Goal: Information Seeking & Learning: Learn about a topic

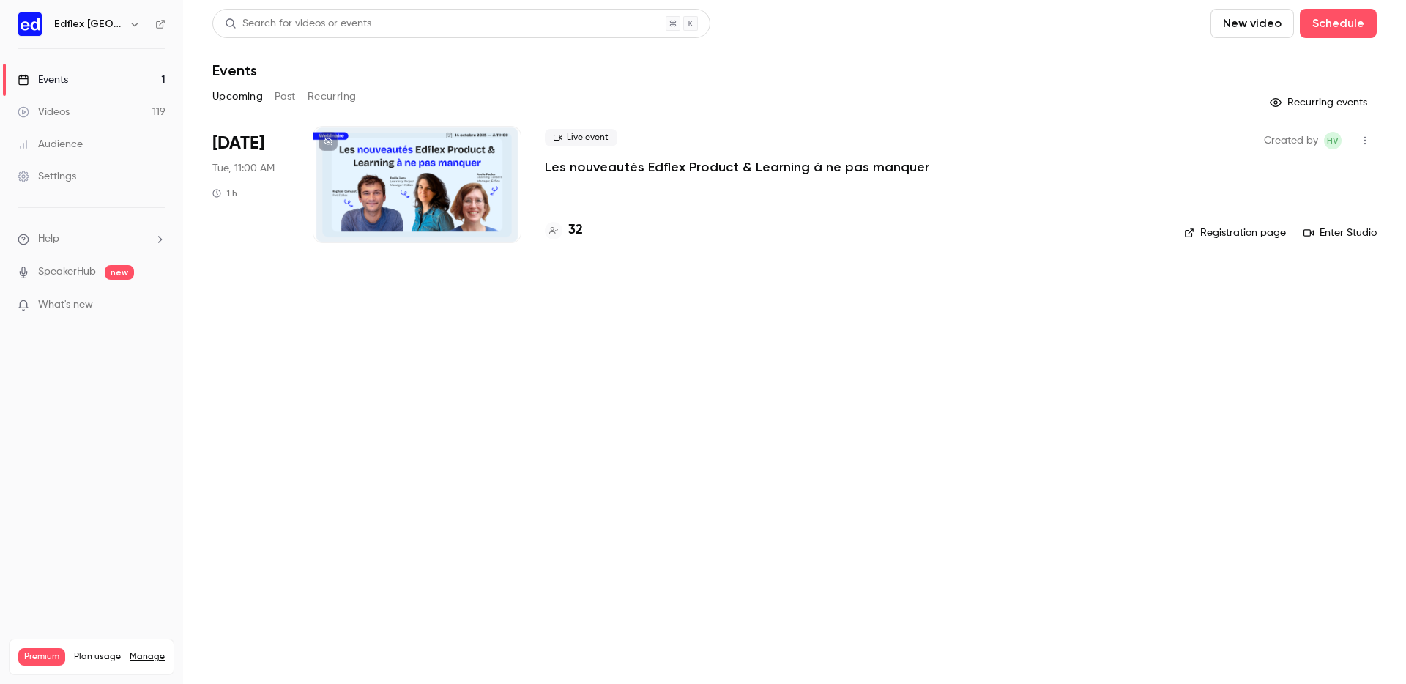
click at [298, 94] on div "Upcoming Past Recurring" at bounding box center [794, 96] width 1164 height 23
click at [287, 94] on button "Past" at bounding box center [285, 96] width 21 height 23
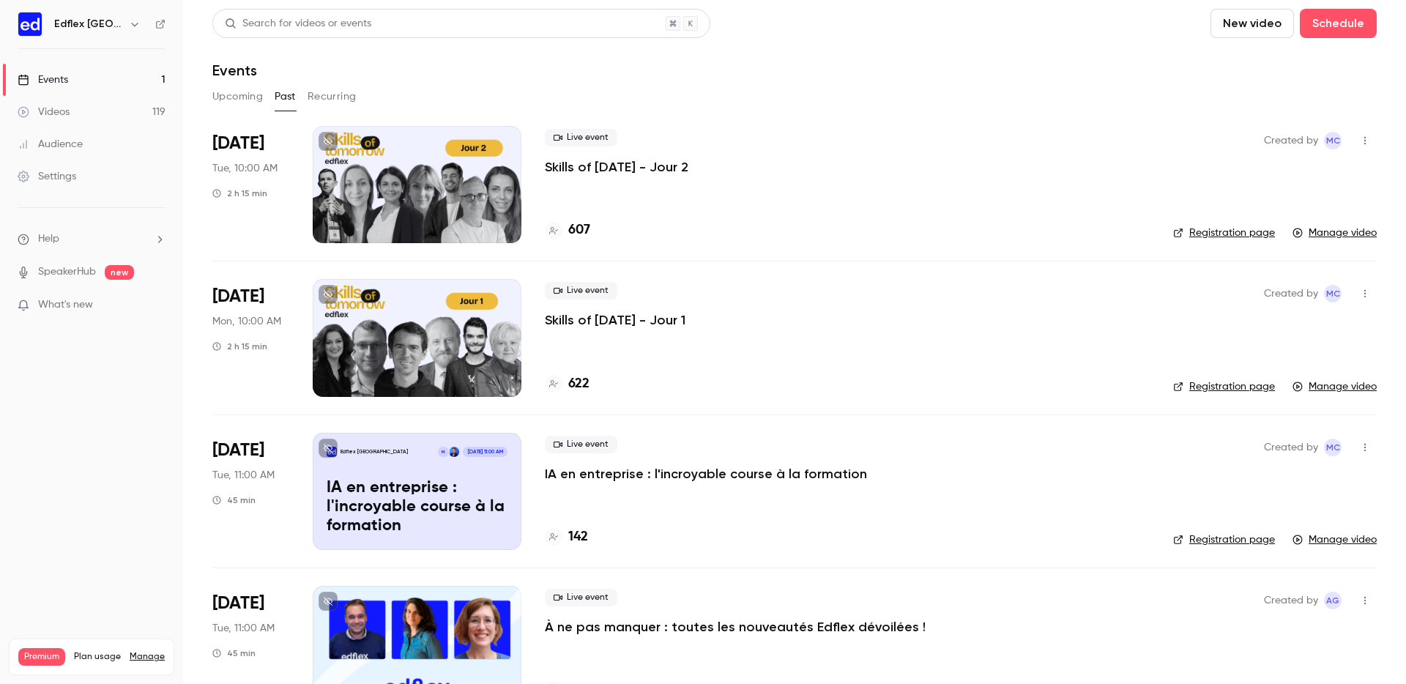
click at [398, 211] on div at bounding box center [417, 184] width 209 height 117
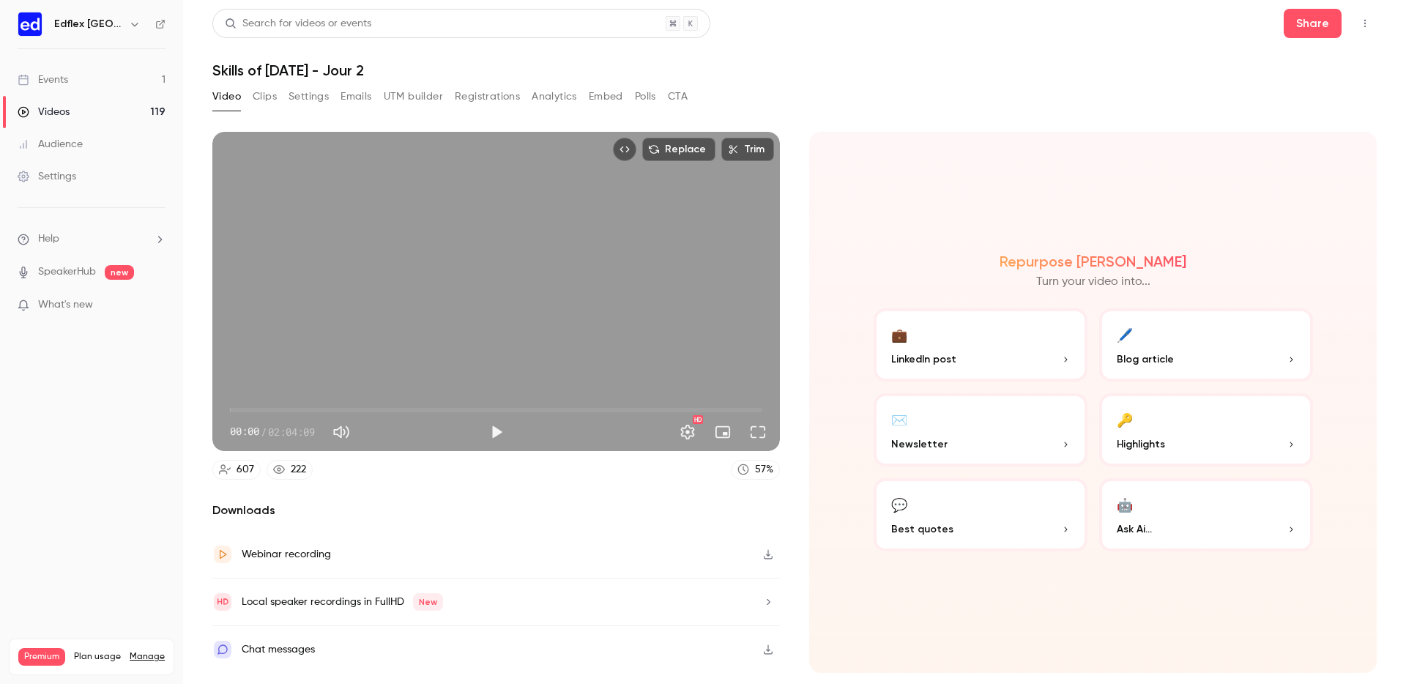
click at [497, 104] on button "Registrations" at bounding box center [487, 96] width 65 height 23
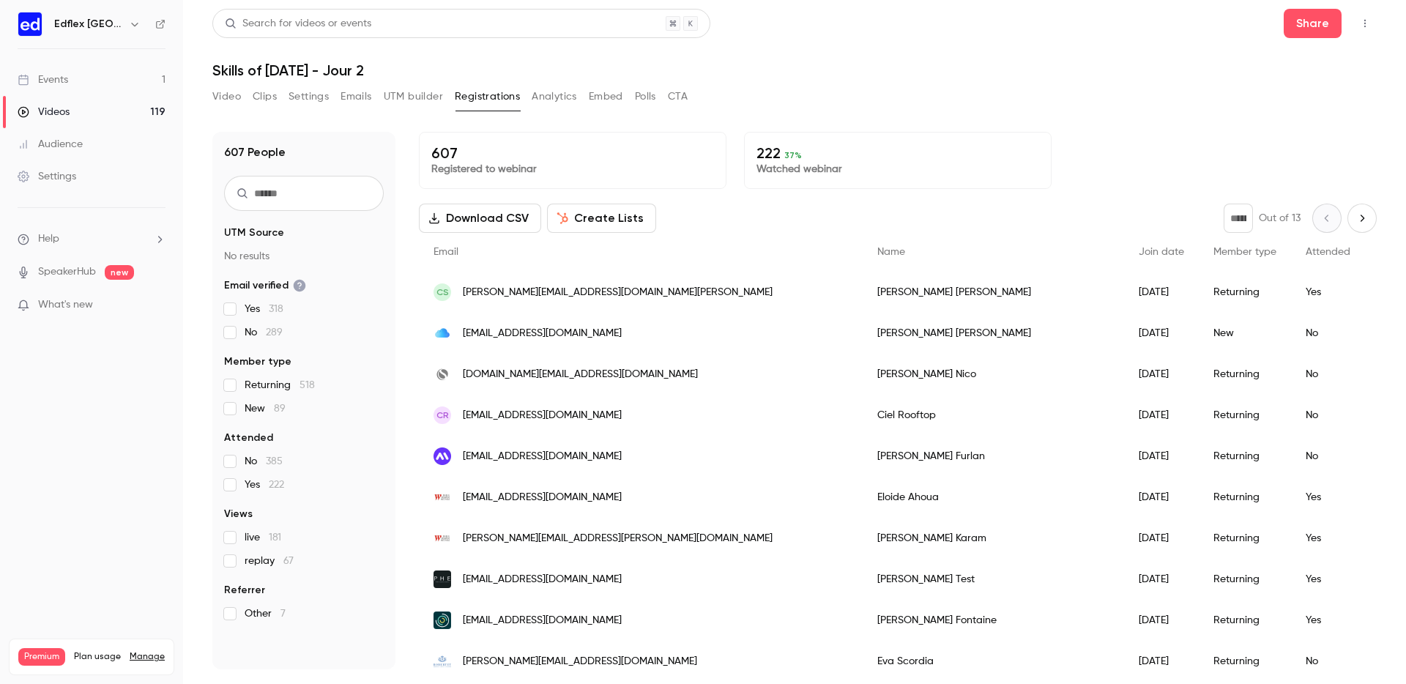
click at [581, 108] on div "Video Clips Settings Emails UTM builder Registrations Analytics Embed Polls CTA" at bounding box center [449, 99] width 475 height 29
click at [556, 96] on button "Analytics" at bounding box center [554, 96] width 45 height 23
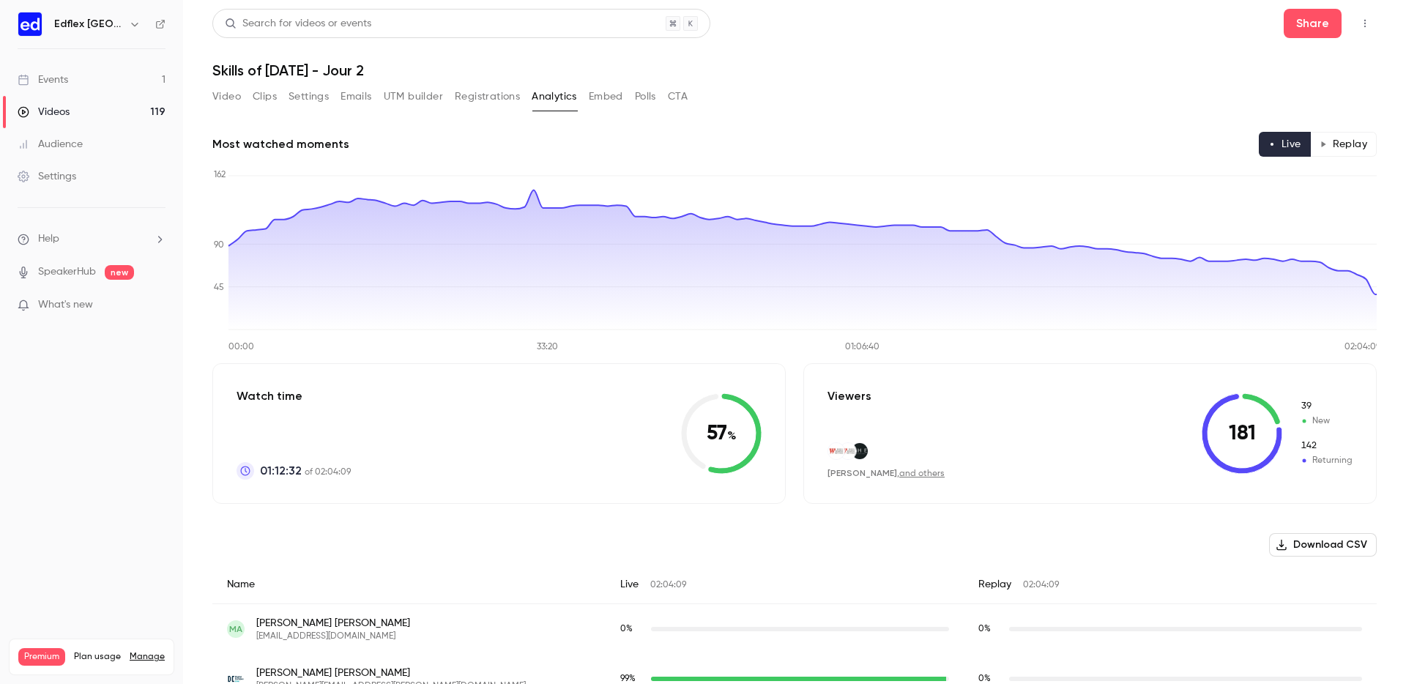
click at [1334, 146] on button "Replay" at bounding box center [1343, 144] width 67 height 25
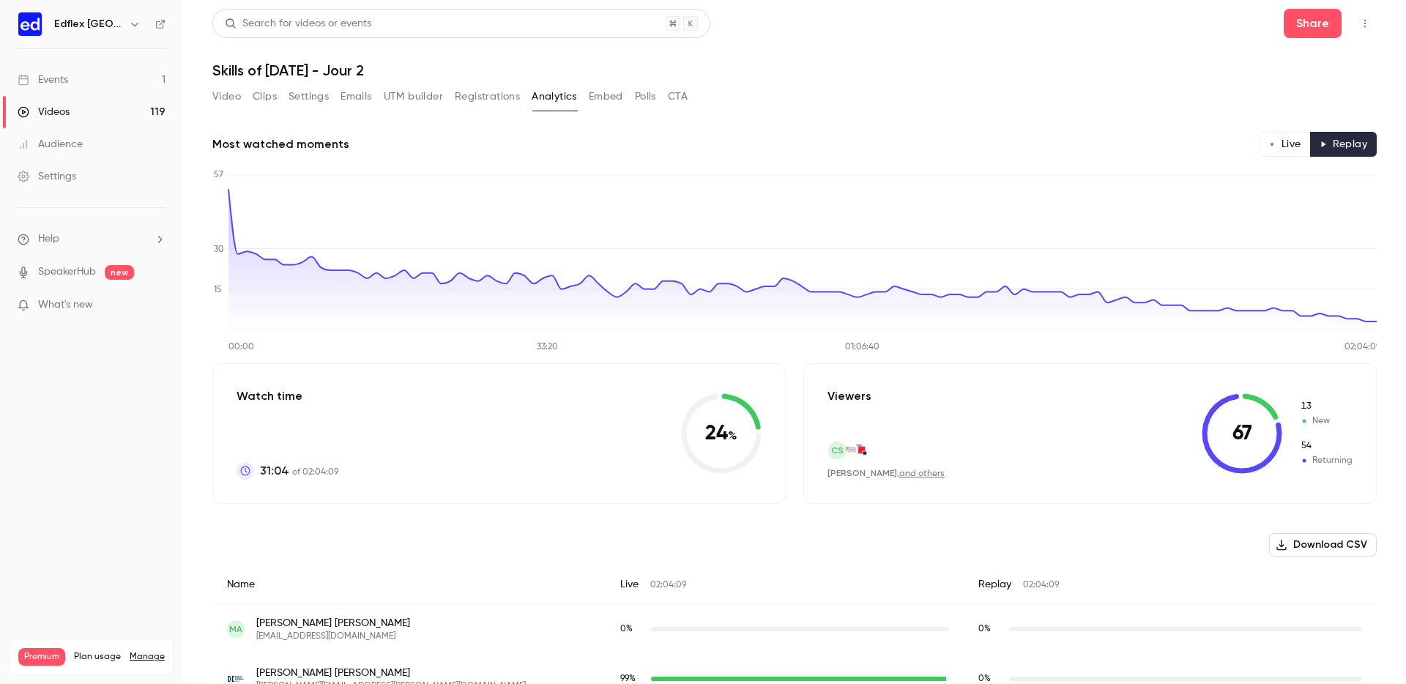
click at [137, 106] on link "Videos 119" at bounding box center [91, 112] width 183 height 32
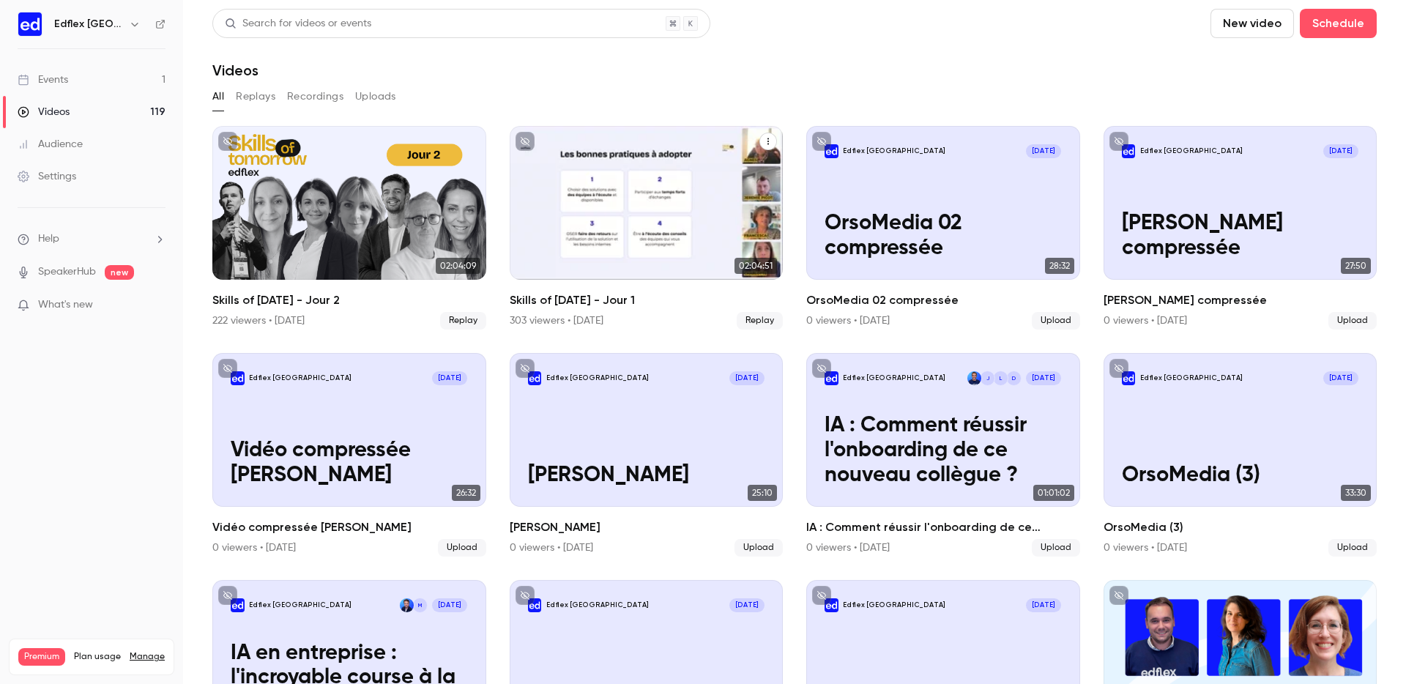
click at [551, 217] on div "Skills of Tomorrow - Jour 1" at bounding box center [647, 203] width 274 height 154
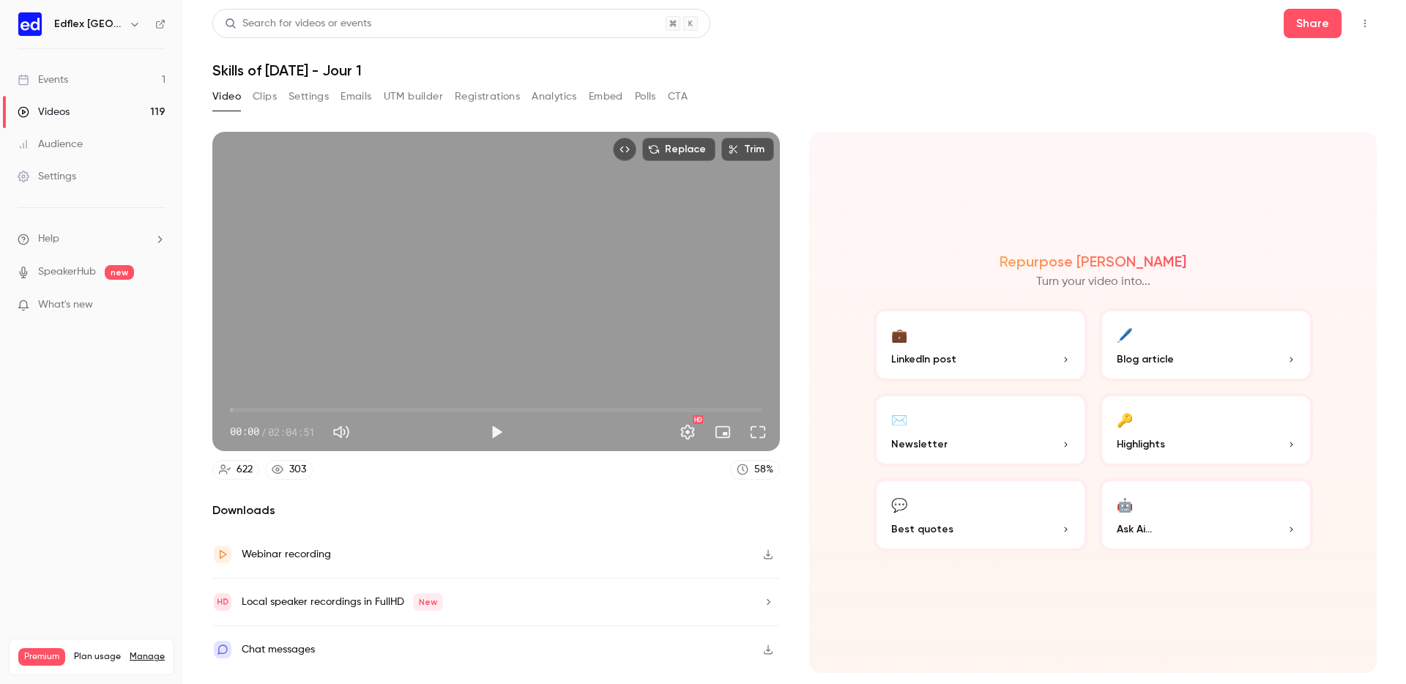
click at [557, 97] on button "Analytics" at bounding box center [554, 96] width 45 height 23
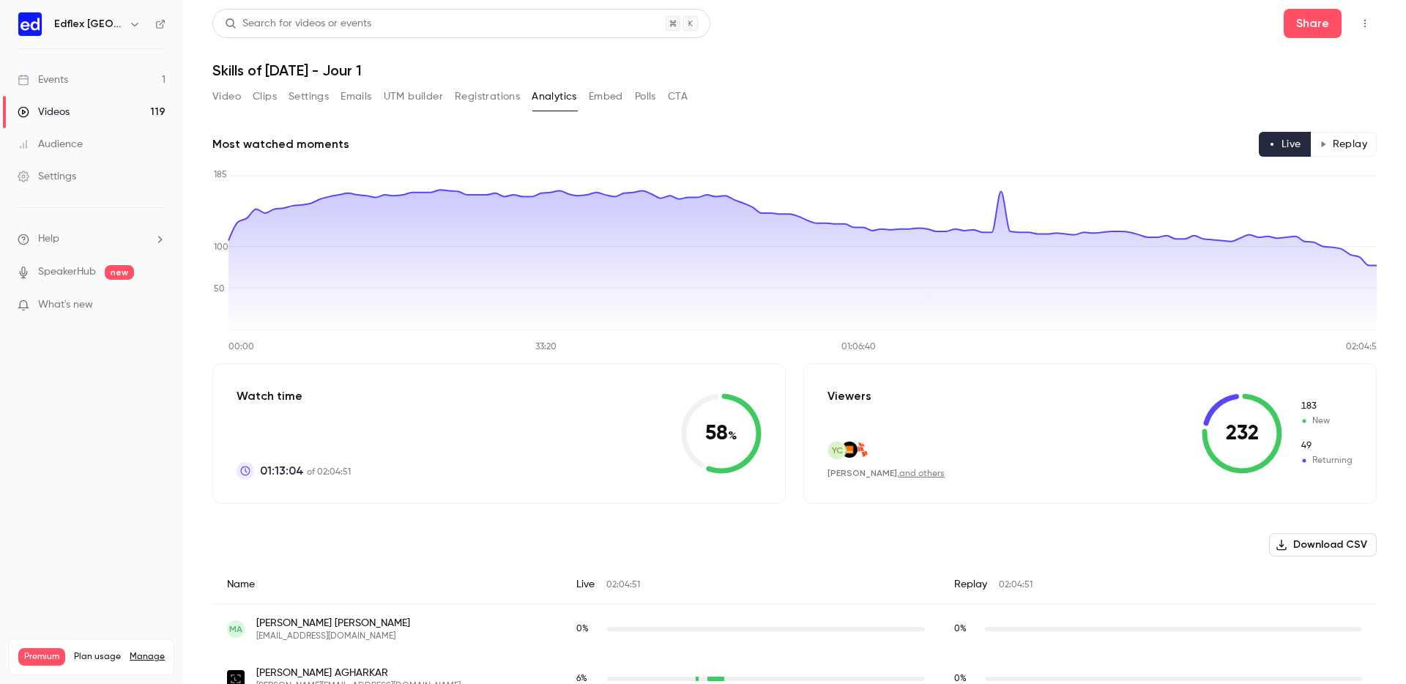
click at [1325, 149] on button "Replay" at bounding box center [1343, 144] width 67 height 25
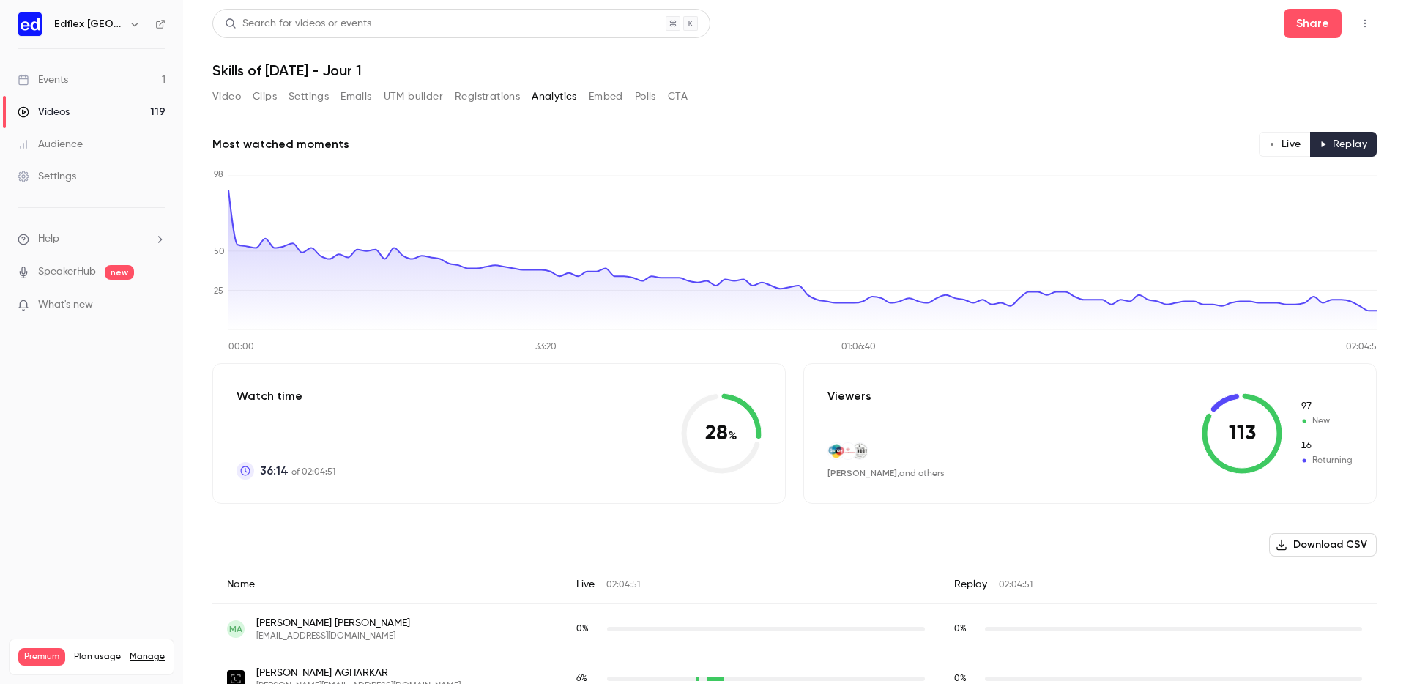
click at [1255, 141] on div "Most watched moments Live Replay" at bounding box center [794, 144] width 1164 height 25
click at [1271, 139] on button "Live" at bounding box center [1285, 144] width 52 height 25
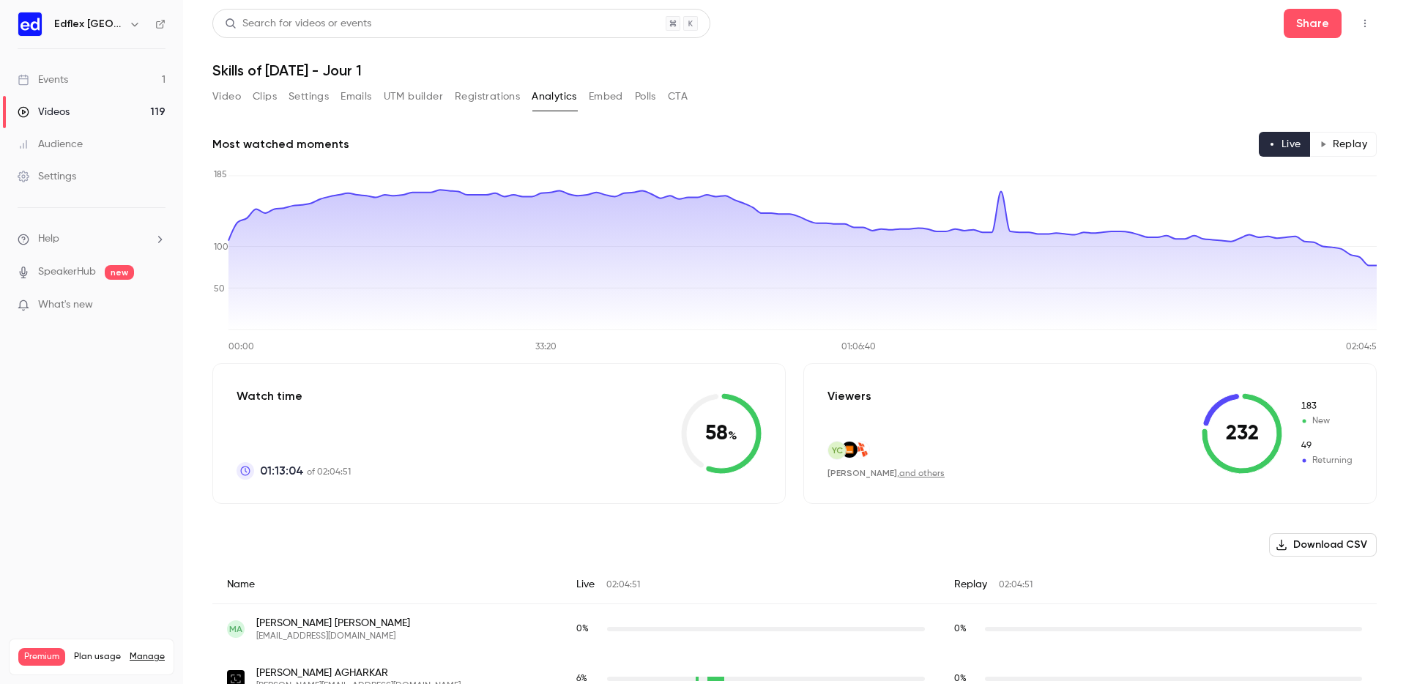
click at [475, 92] on button "Registrations" at bounding box center [487, 96] width 65 height 23
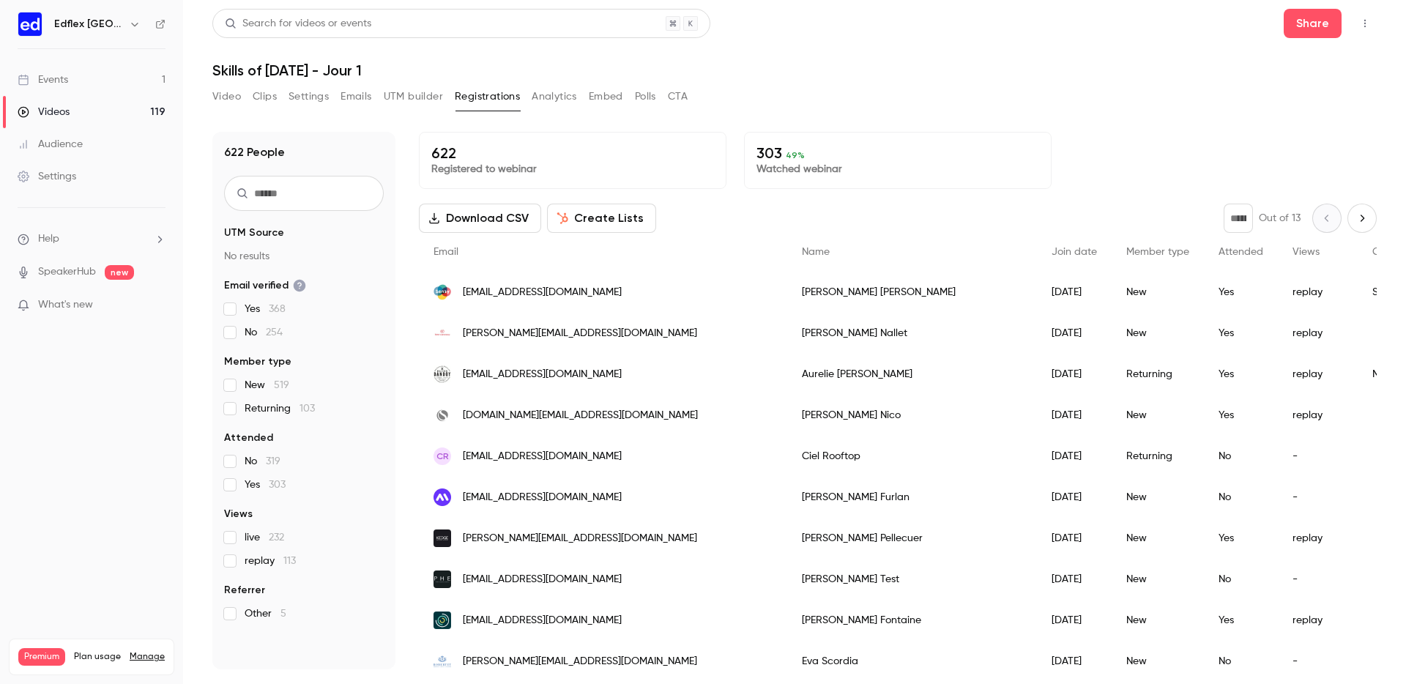
click at [146, 105] on link "Videos 119" at bounding box center [91, 112] width 183 height 32
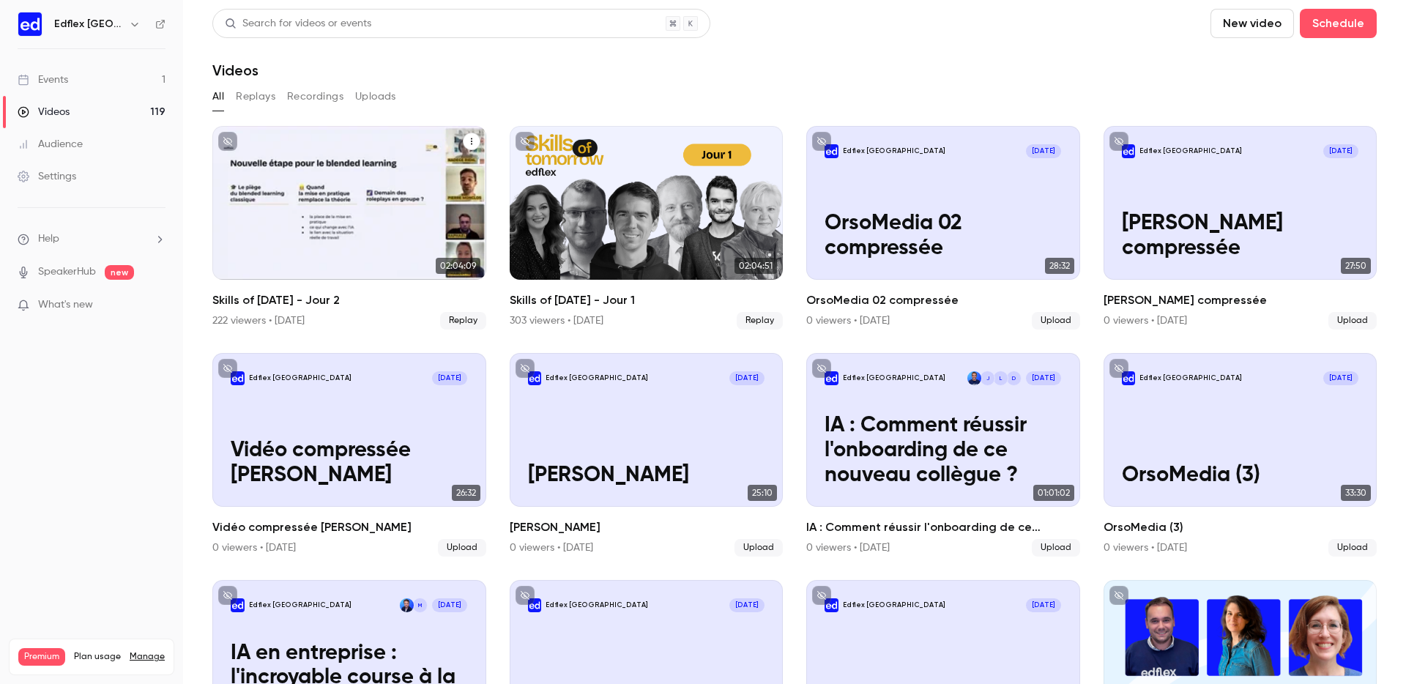
click at [332, 144] on div "Skills of Tomorrow - Jour 2" at bounding box center [349, 203] width 274 height 154
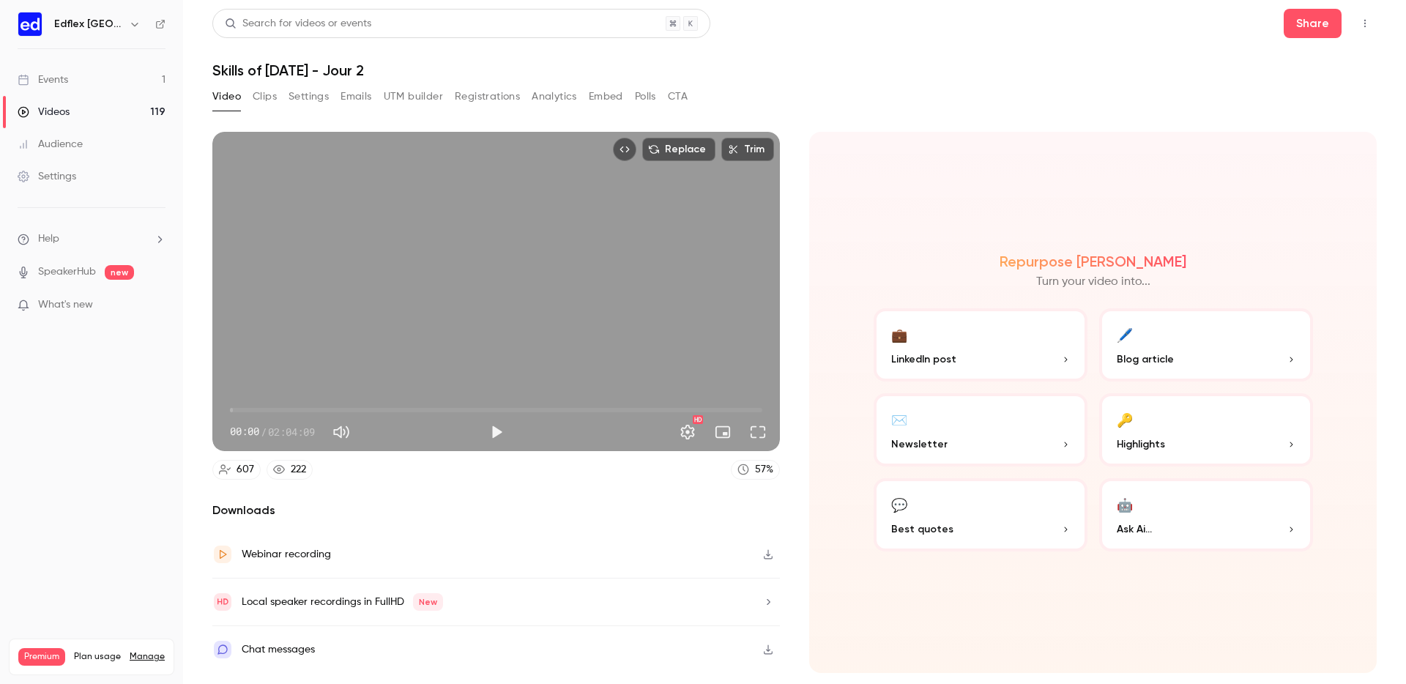
click at [502, 104] on button "Registrations" at bounding box center [487, 96] width 65 height 23
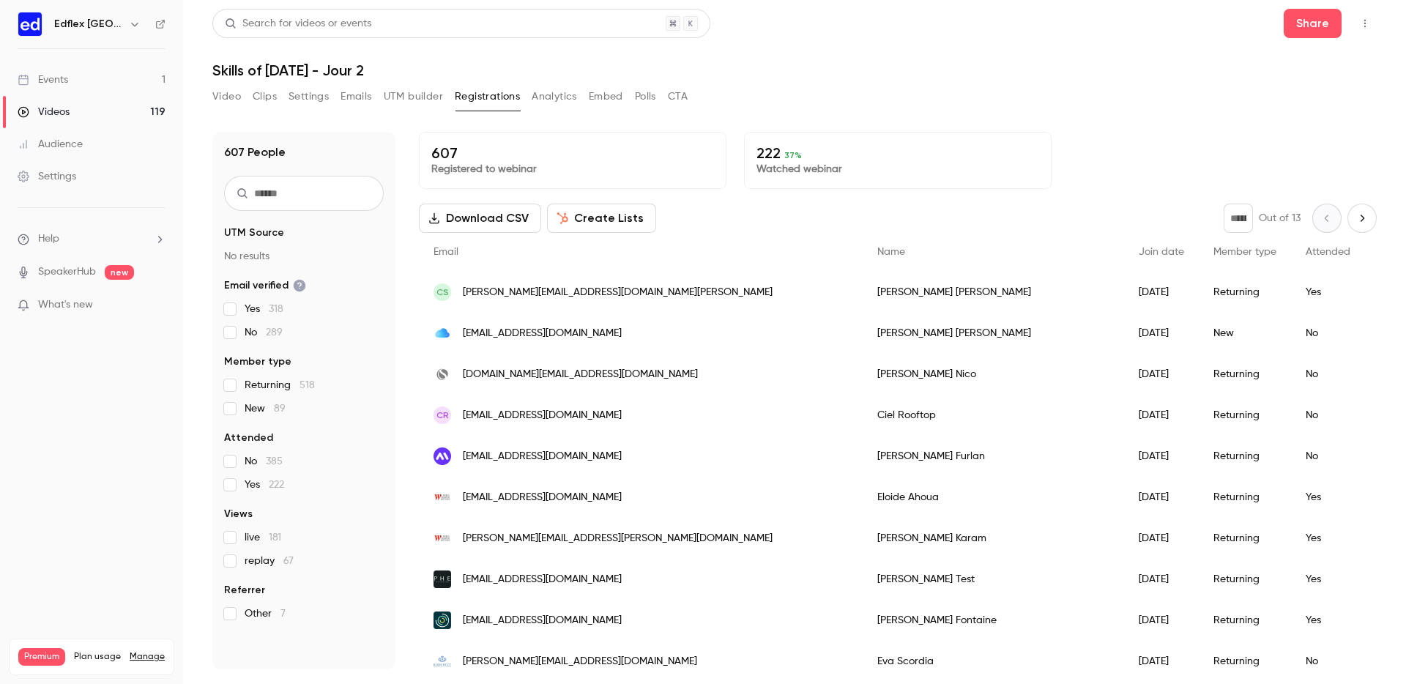
click at [130, 27] on icon "button" at bounding box center [135, 24] width 12 height 12
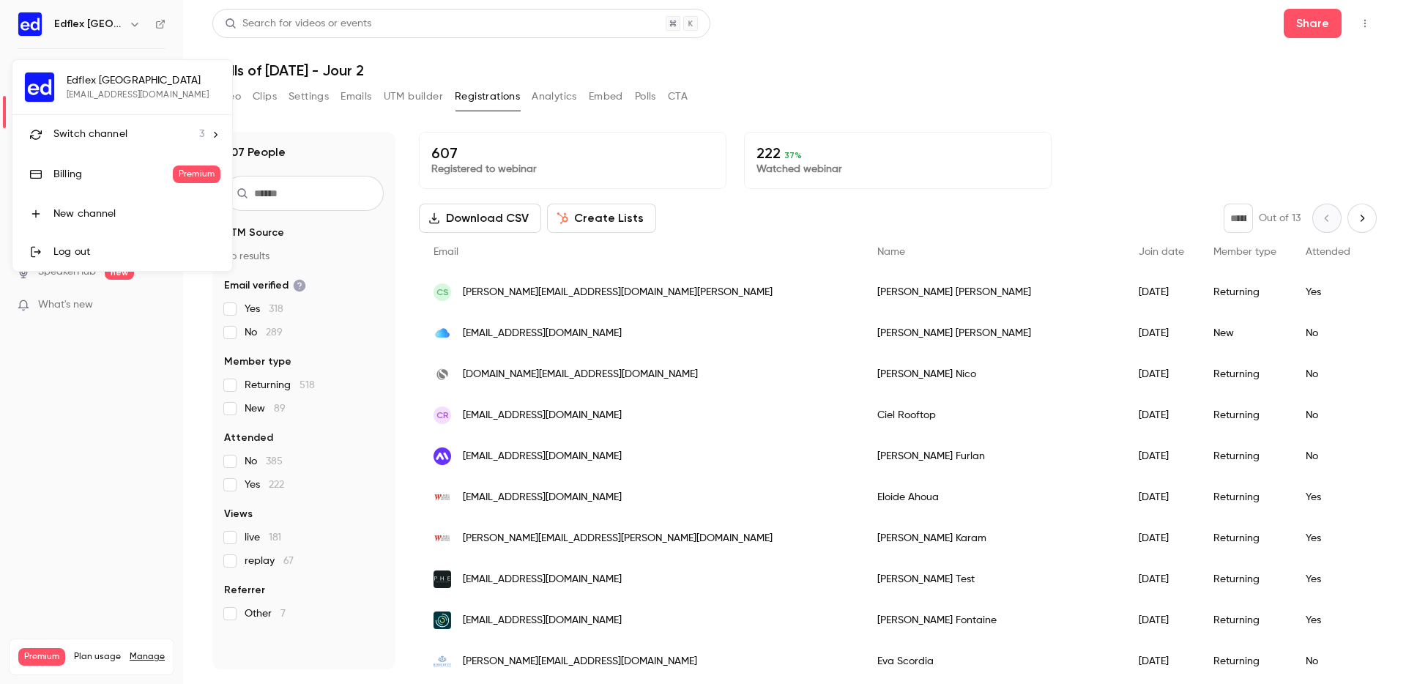
click at [122, 132] on span "Switch channel" at bounding box center [90, 134] width 74 height 15
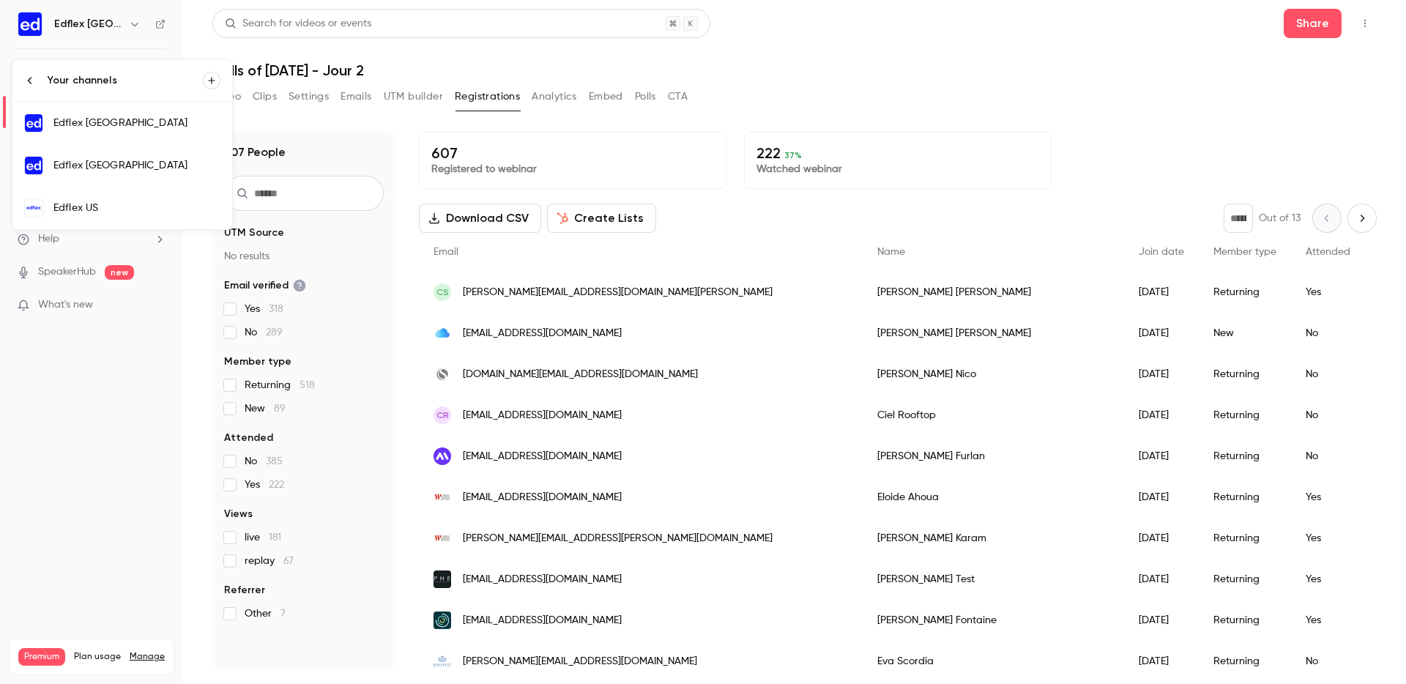
click at [144, 163] on div "Edflex [GEOGRAPHIC_DATA]" at bounding box center [136, 165] width 167 height 15
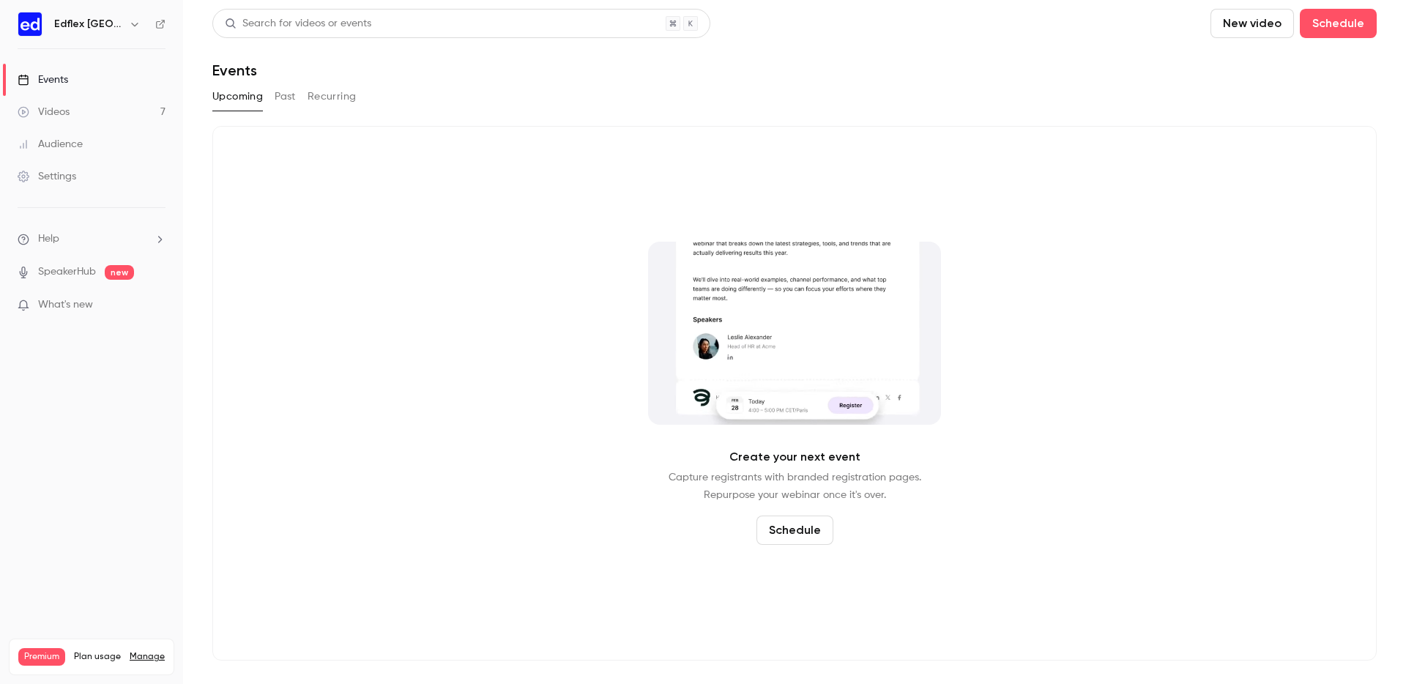
click at [291, 95] on button "Past" at bounding box center [285, 96] width 21 height 23
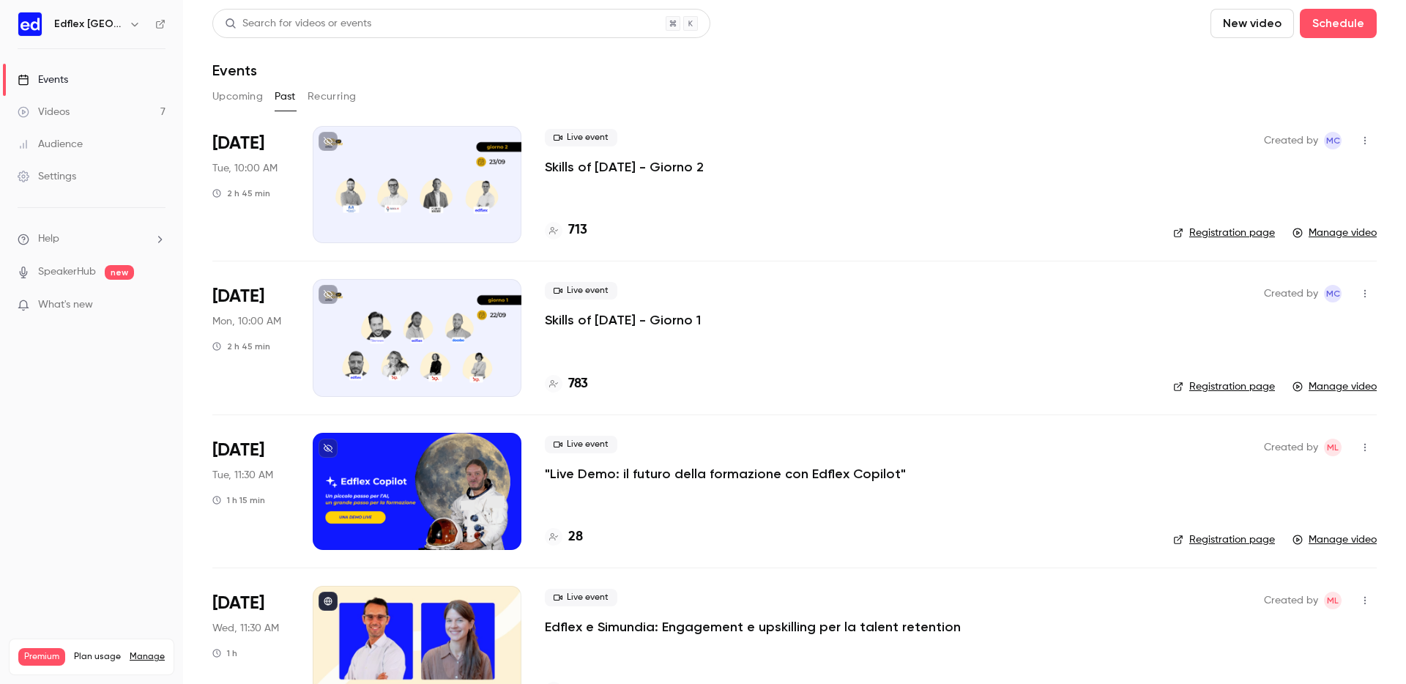
click at [417, 308] on div at bounding box center [417, 337] width 209 height 117
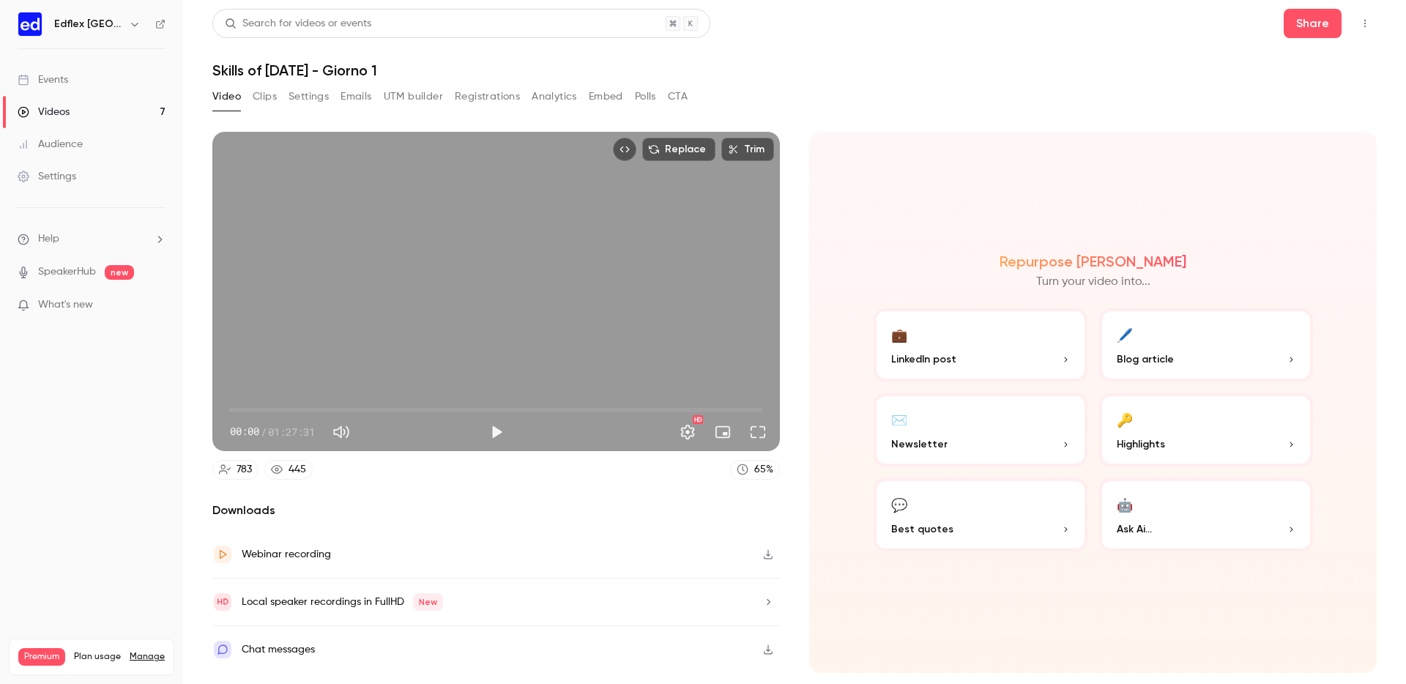
click at [486, 92] on button "Registrations" at bounding box center [487, 96] width 65 height 23
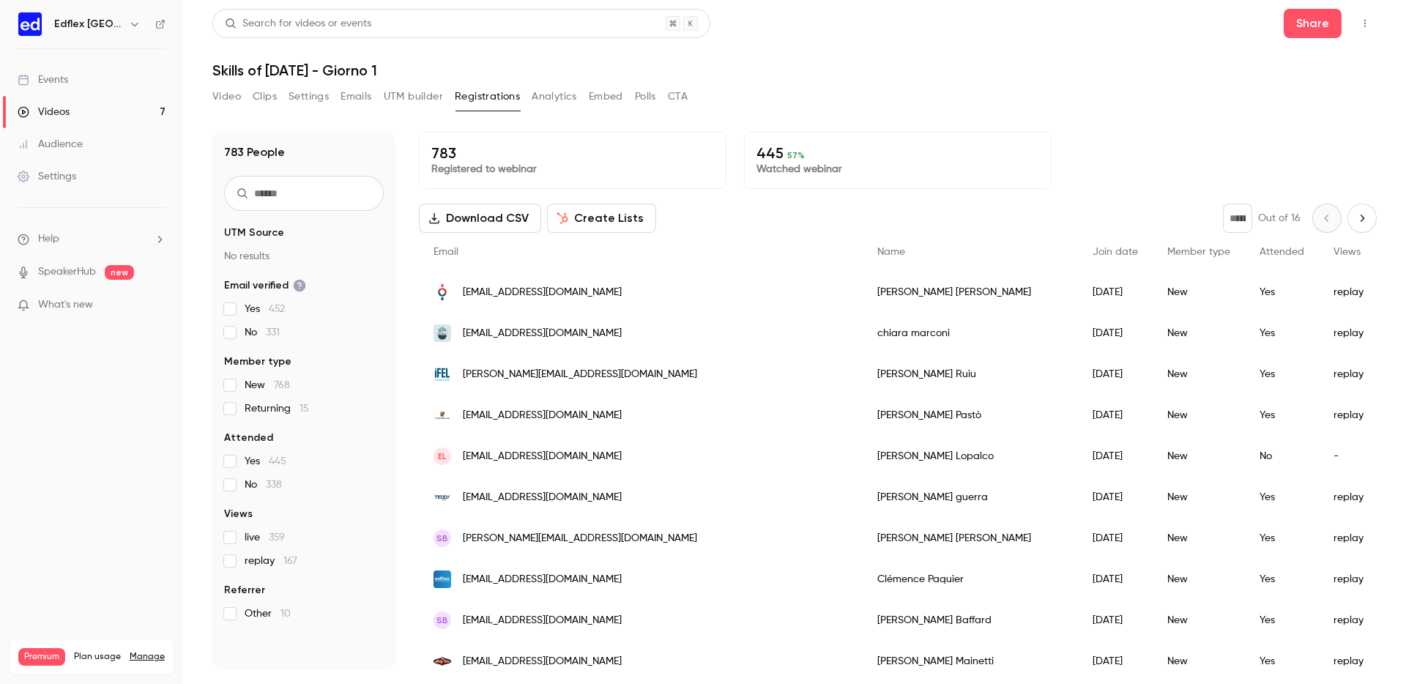
click at [75, 105] on link "Videos 7" at bounding box center [91, 112] width 183 height 32
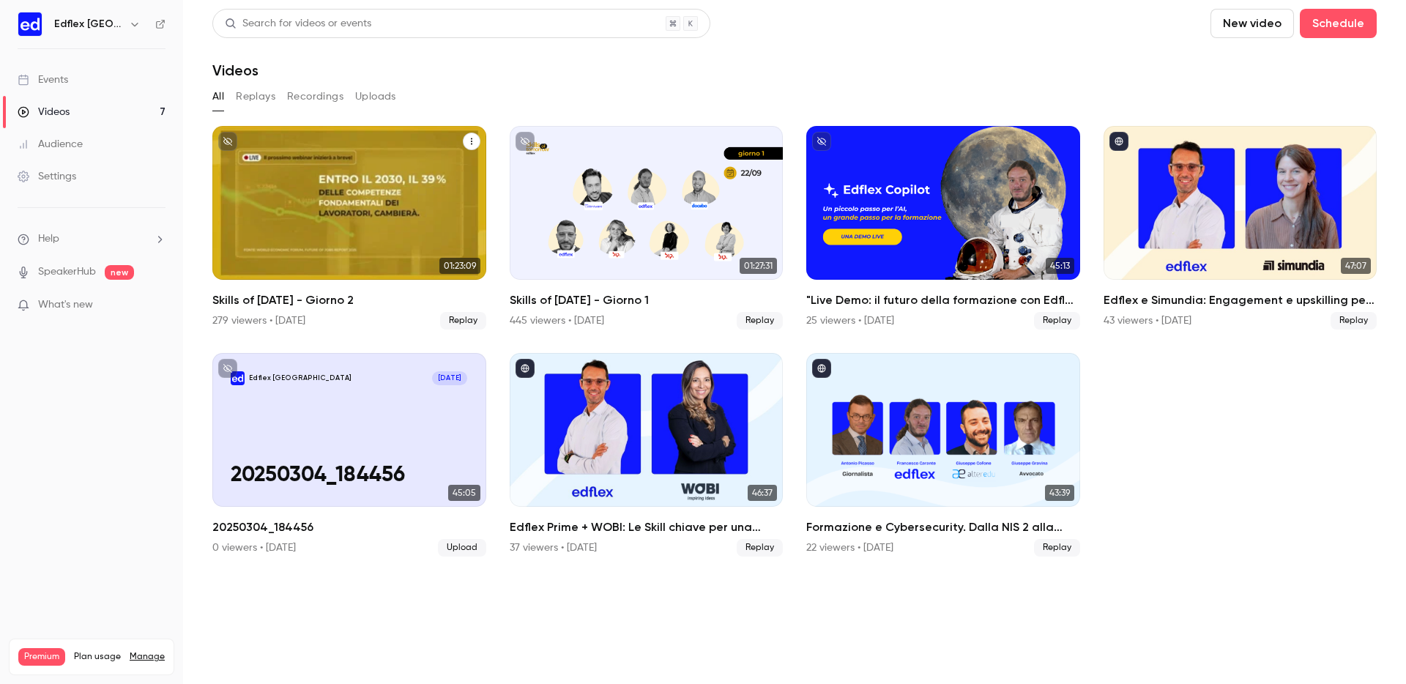
click at [449, 210] on div "Skills of Tomorrow - Giorno 2" at bounding box center [349, 203] width 274 height 154
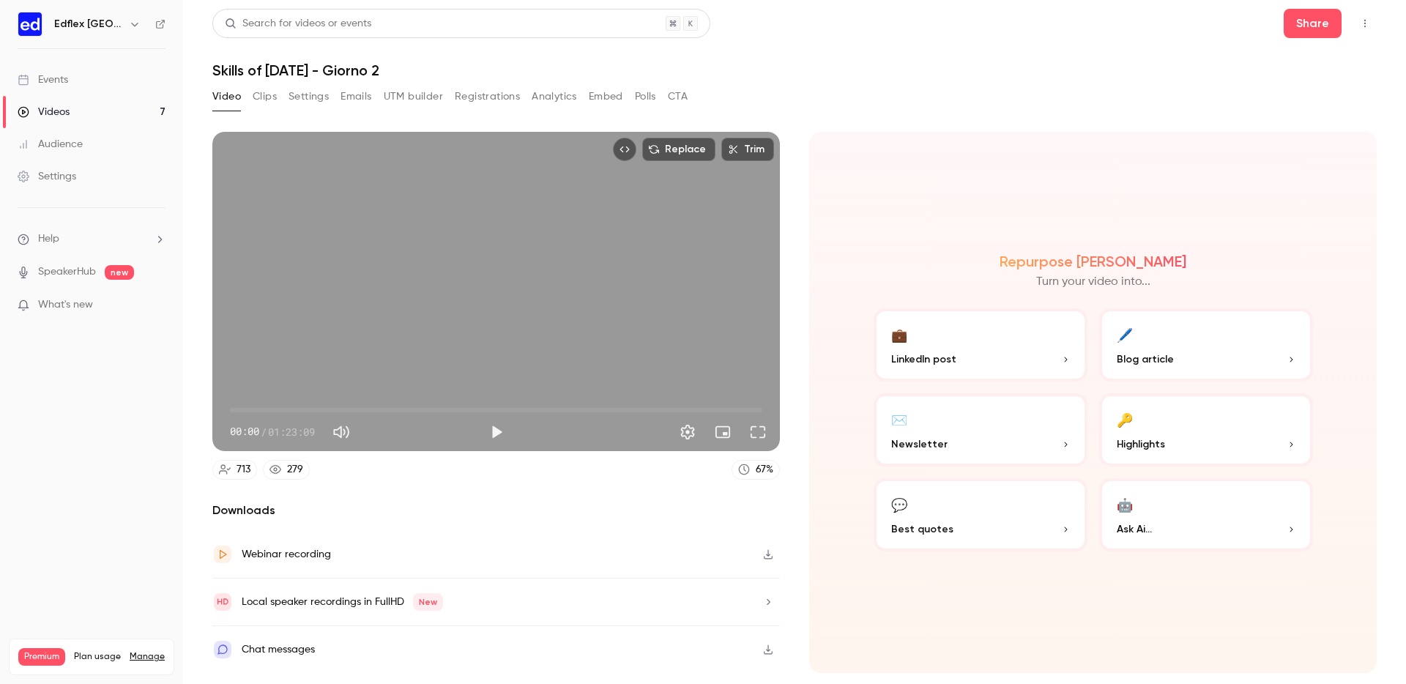
click at [518, 97] on button "Registrations" at bounding box center [487, 96] width 65 height 23
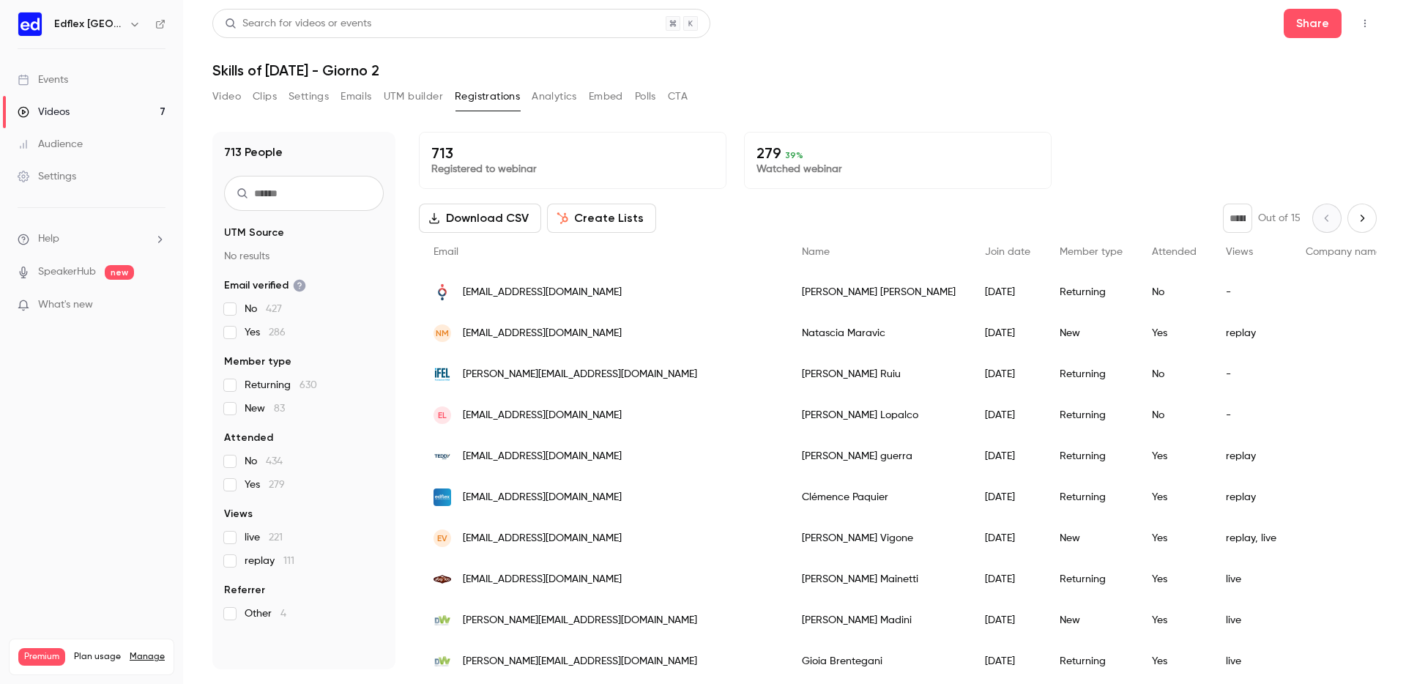
click at [129, 25] on icon "button" at bounding box center [135, 24] width 12 height 12
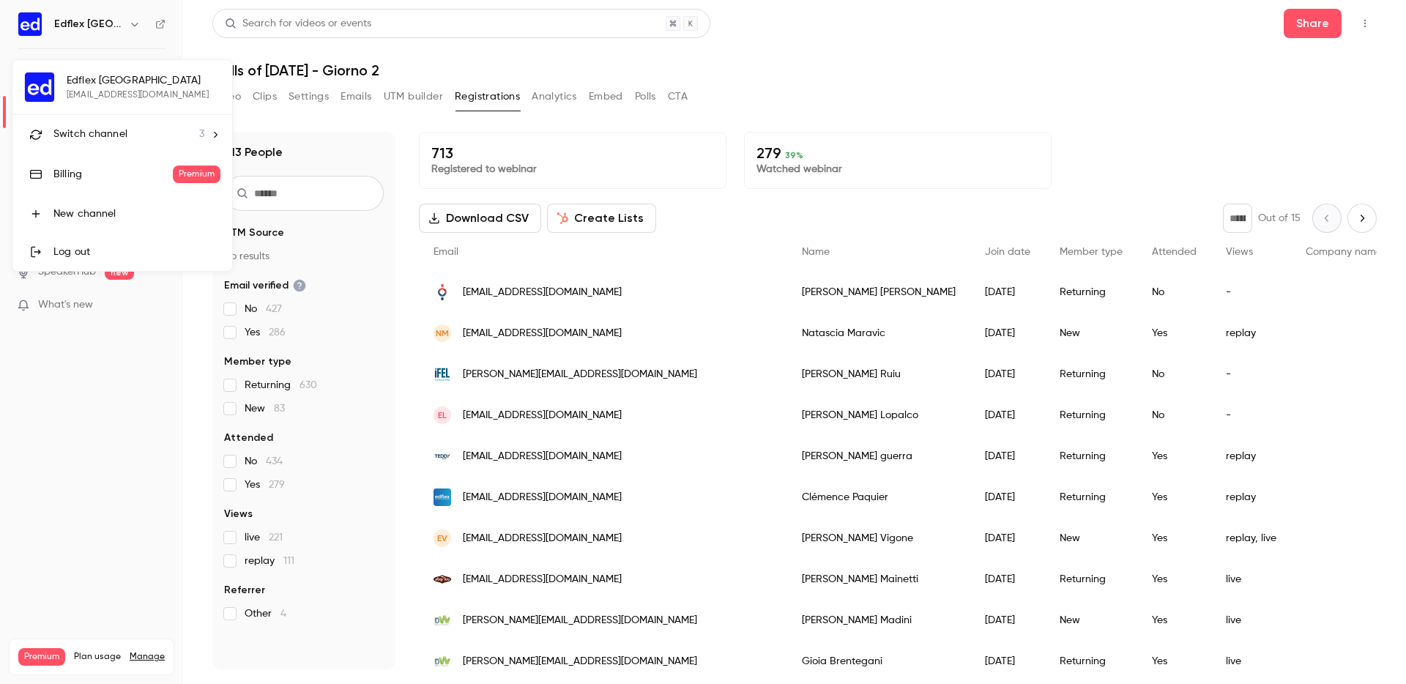
click at [124, 123] on li "Switch channel 3" at bounding box center [122, 134] width 220 height 39
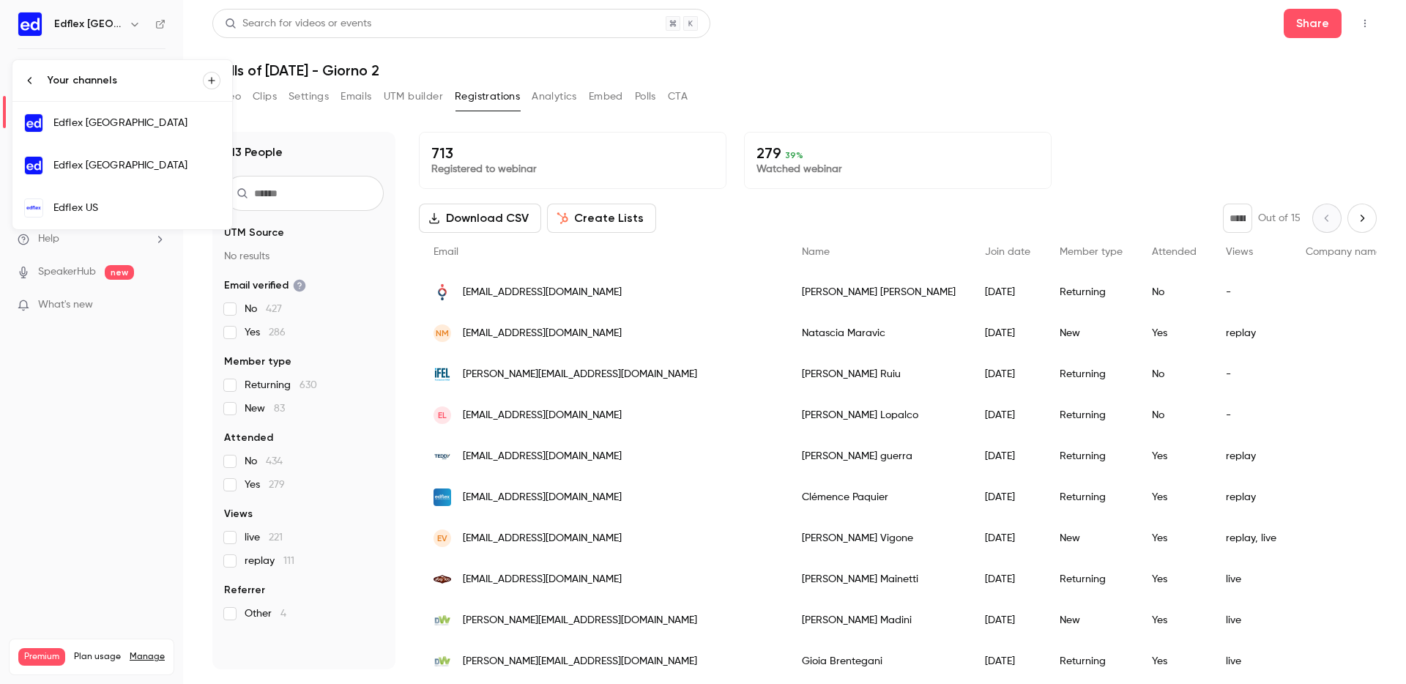
click at [146, 208] on div "Edflex US" at bounding box center [136, 208] width 167 height 15
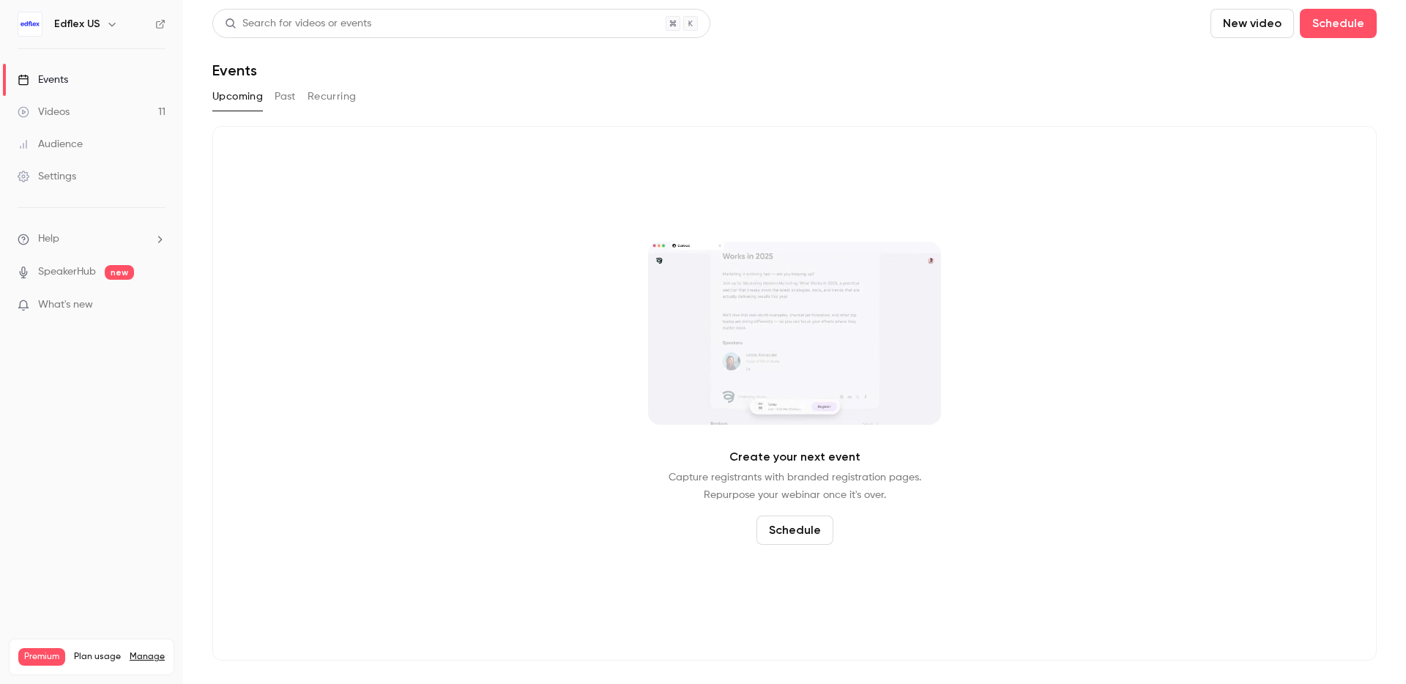
click at [289, 97] on button "Past" at bounding box center [285, 96] width 21 height 23
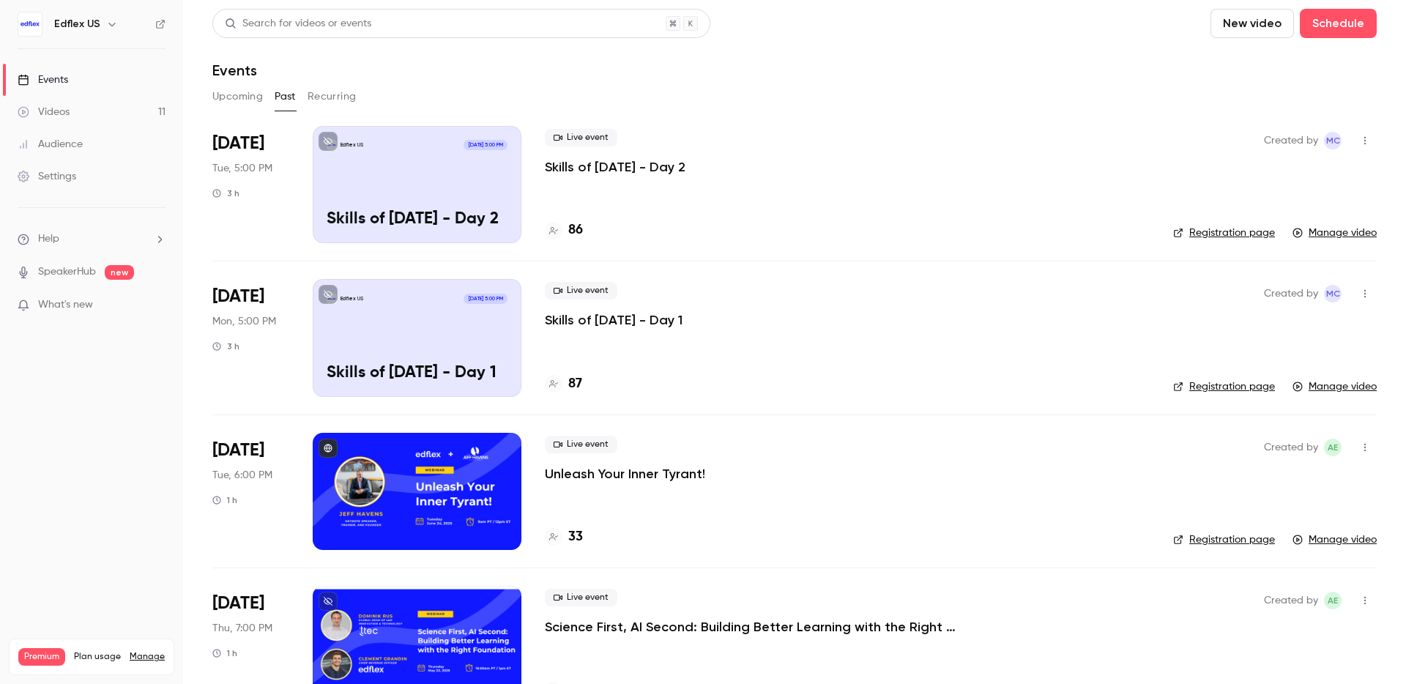
click at [440, 319] on div "Edflex US [DATE] 5:00 PM Skills of [DATE] - Day 1" at bounding box center [417, 337] width 209 height 117
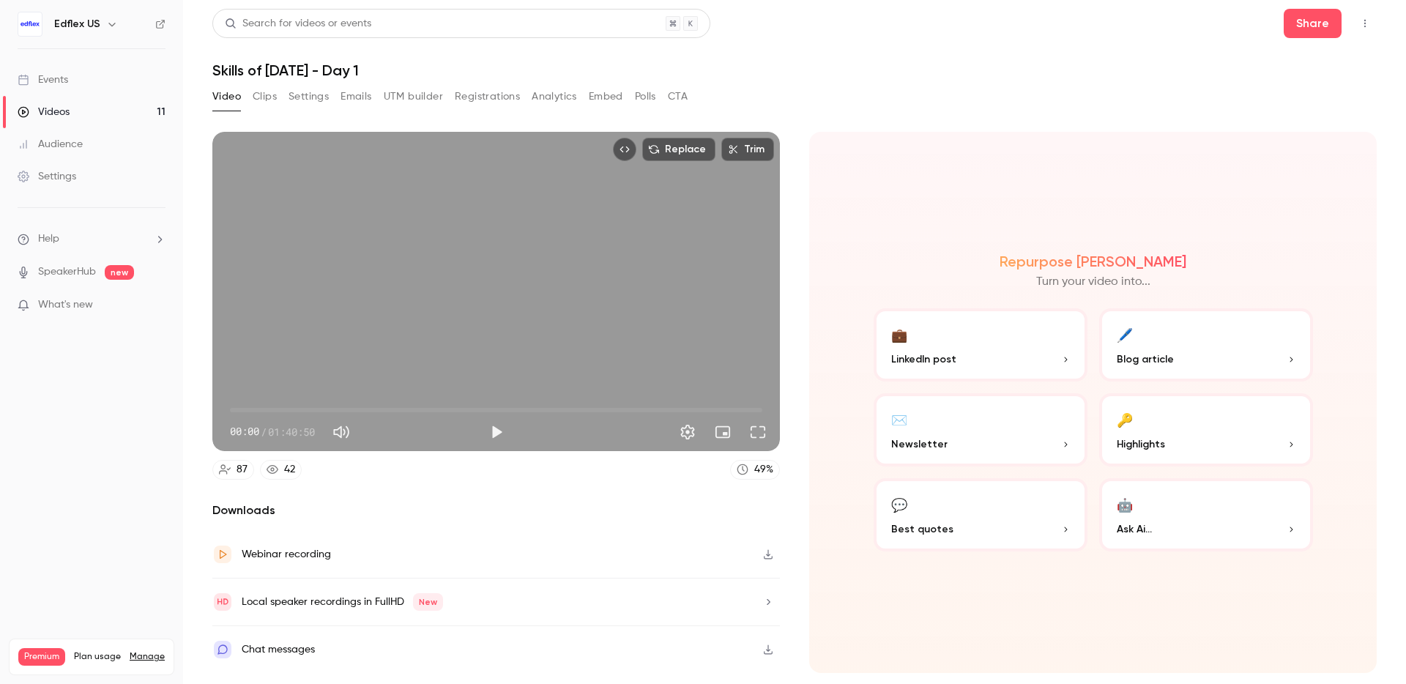
click at [488, 103] on button "Registrations" at bounding box center [487, 96] width 65 height 23
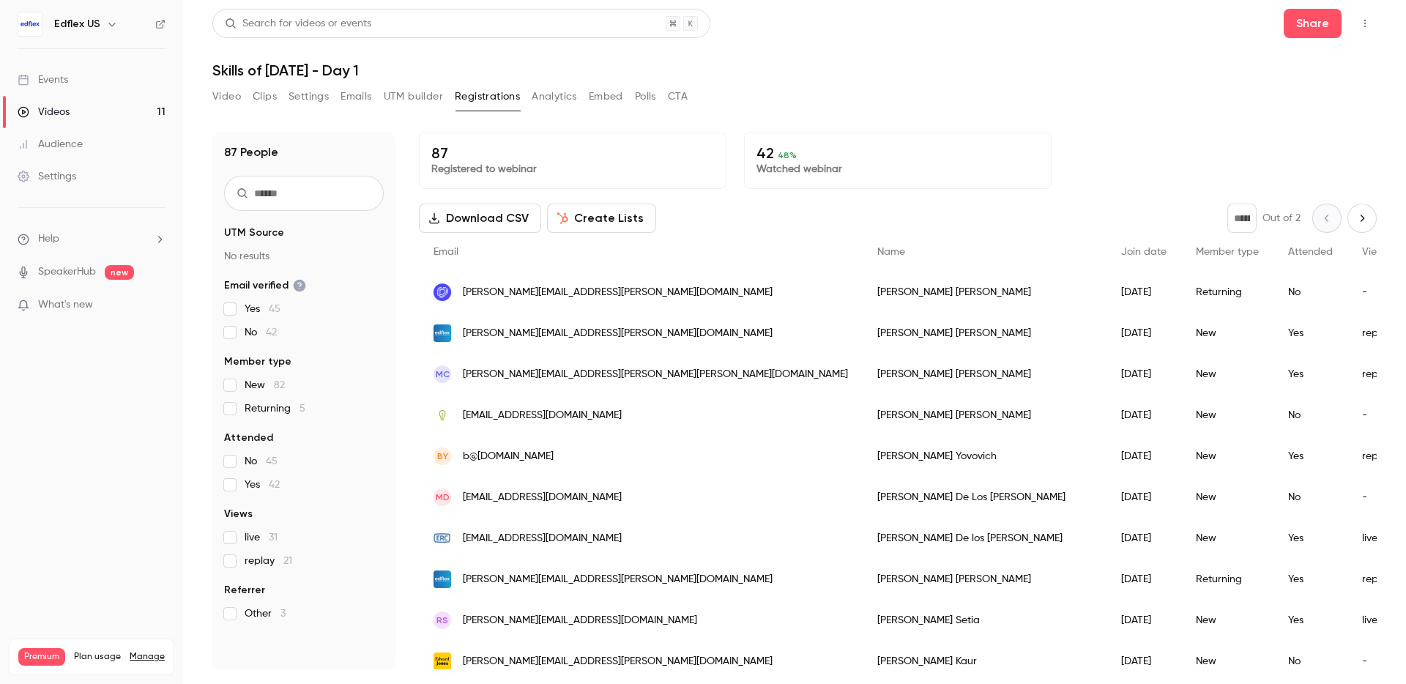
click at [120, 110] on link "Videos 11" at bounding box center [91, 112] width 183 height 32
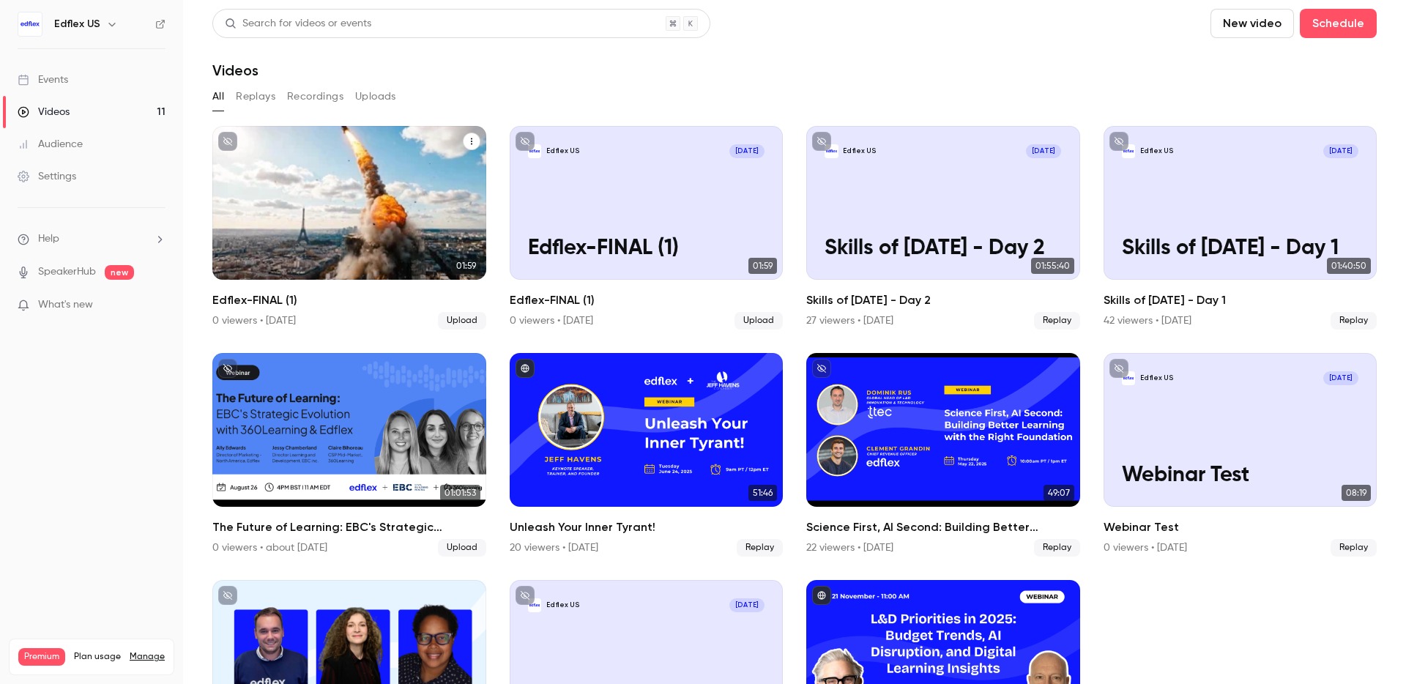
click at [335, 182] on div "Edflex US [DATE] Edflex-FINAL (1)" at bounding box center [349, 203] width 274 height 154
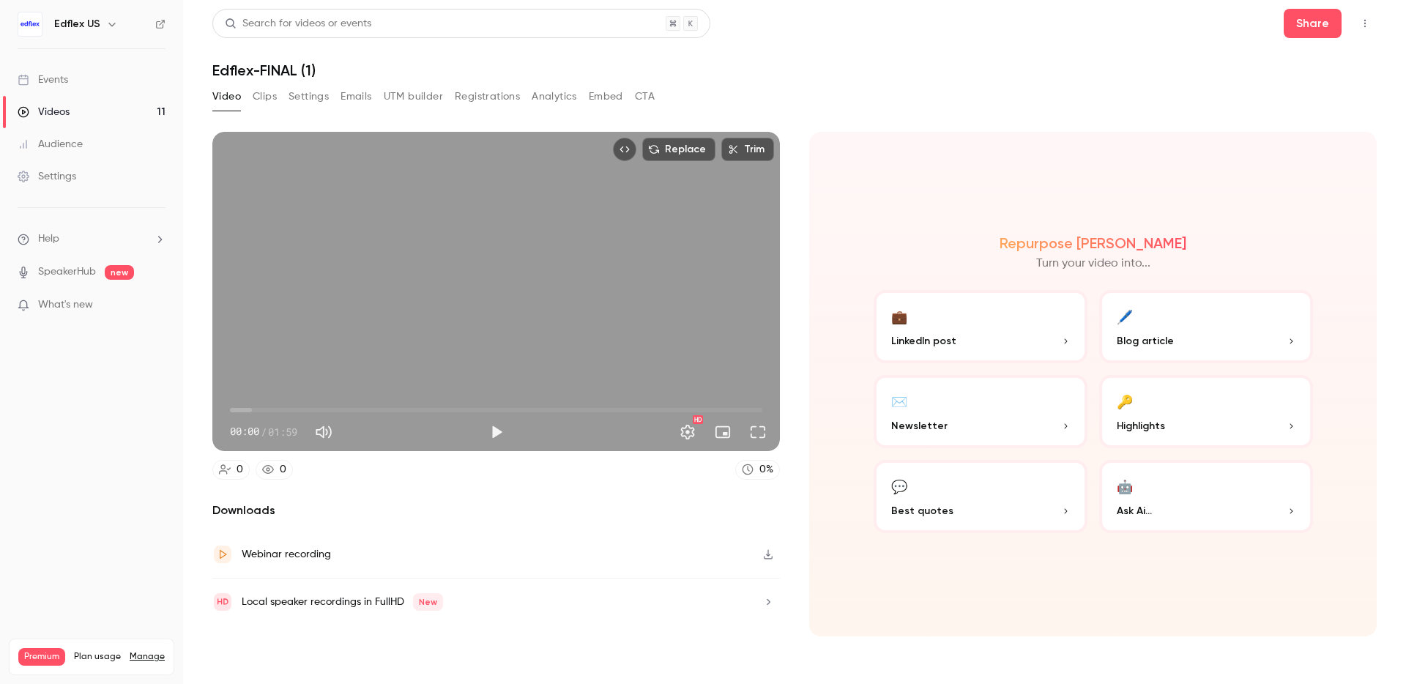
click at [152, 109] on link "Videos 11" at bounding box center [91, 112] width 183 height 32
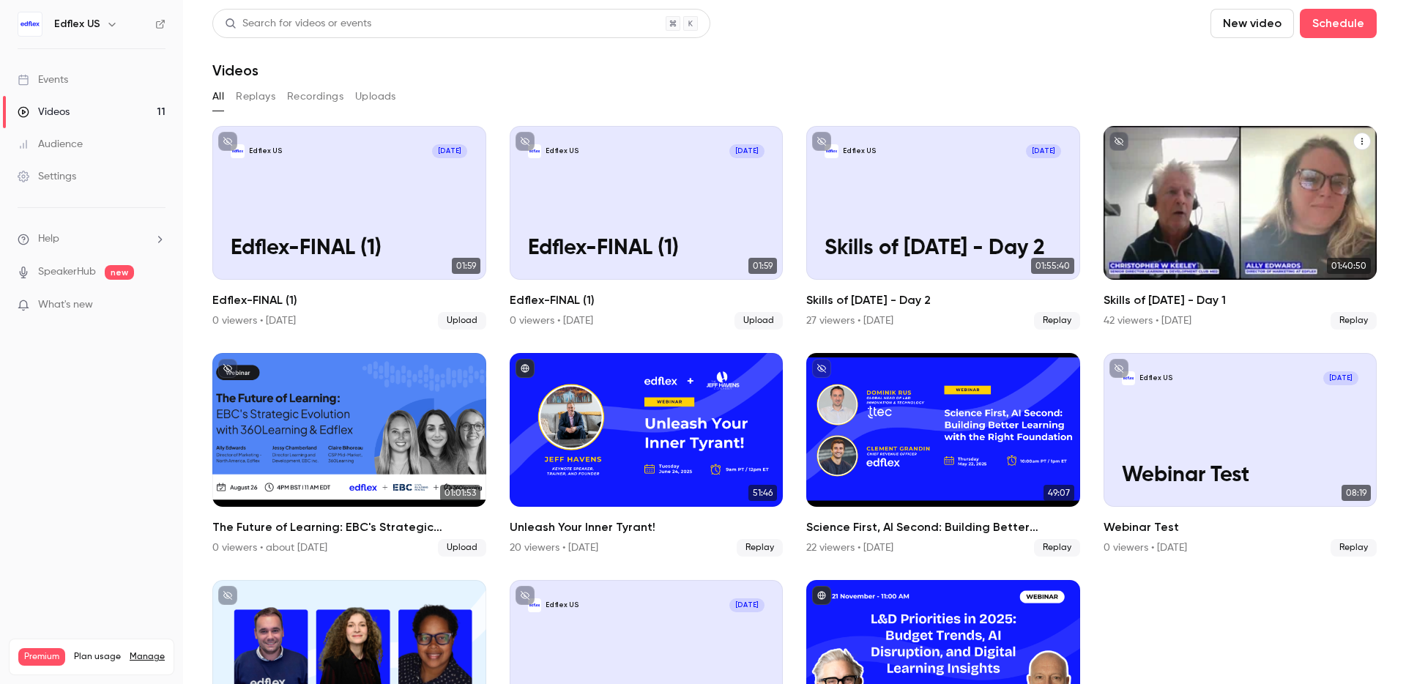
click at [1172, 200] on div "Edflex [GEOGRAPHIC_DATA] [DATE] Skills of [DATE] - Day 1" at bounding box center [1241, 203] width 274 height 154
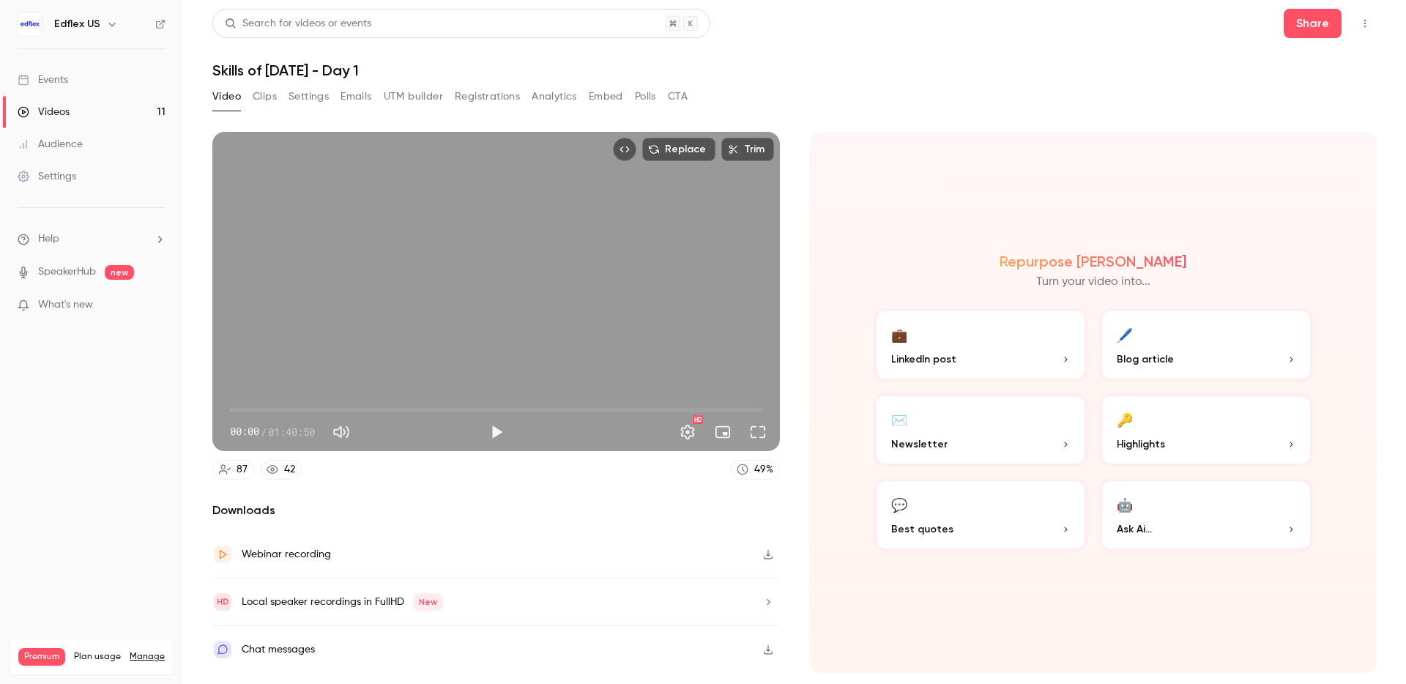
click at [481, 94] on button "Registrations" at bounding box center [487, 96] width 65 height 23
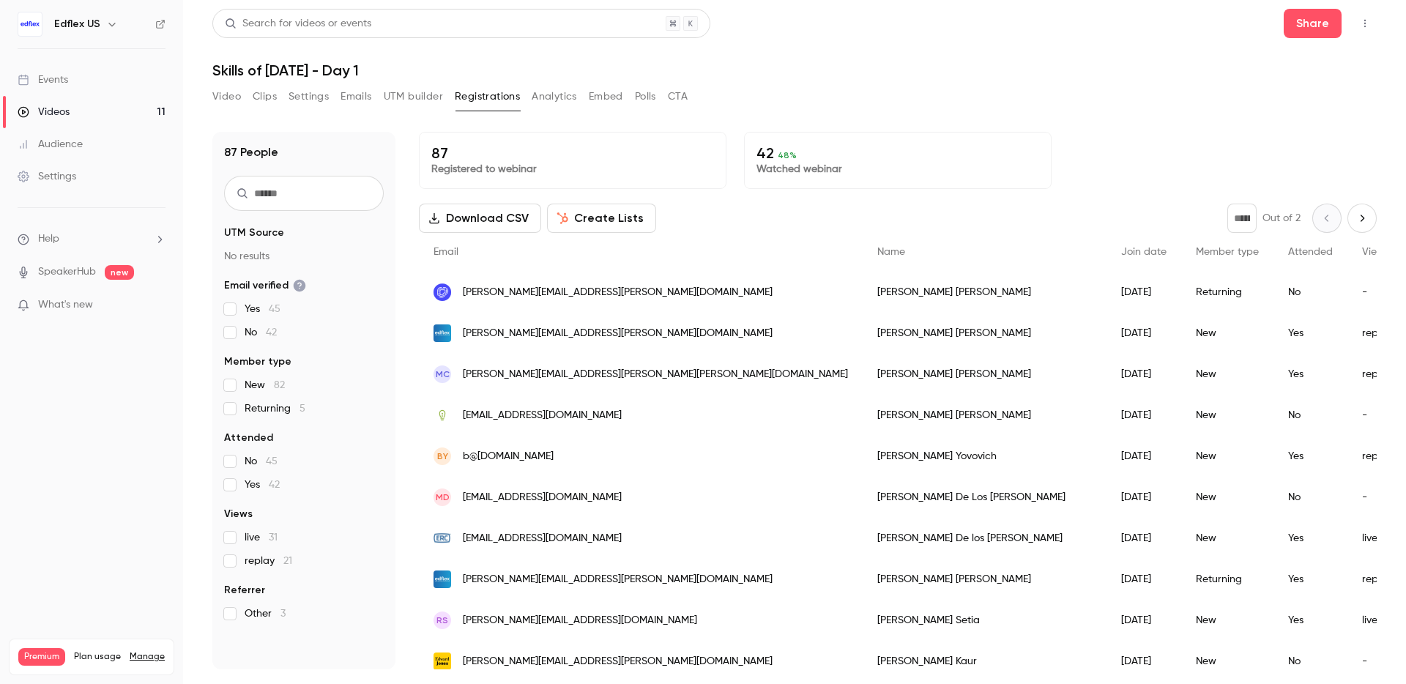
click at [90, 105] on link "Videos 11" at bounding box center [91, 112] width 183 height 32
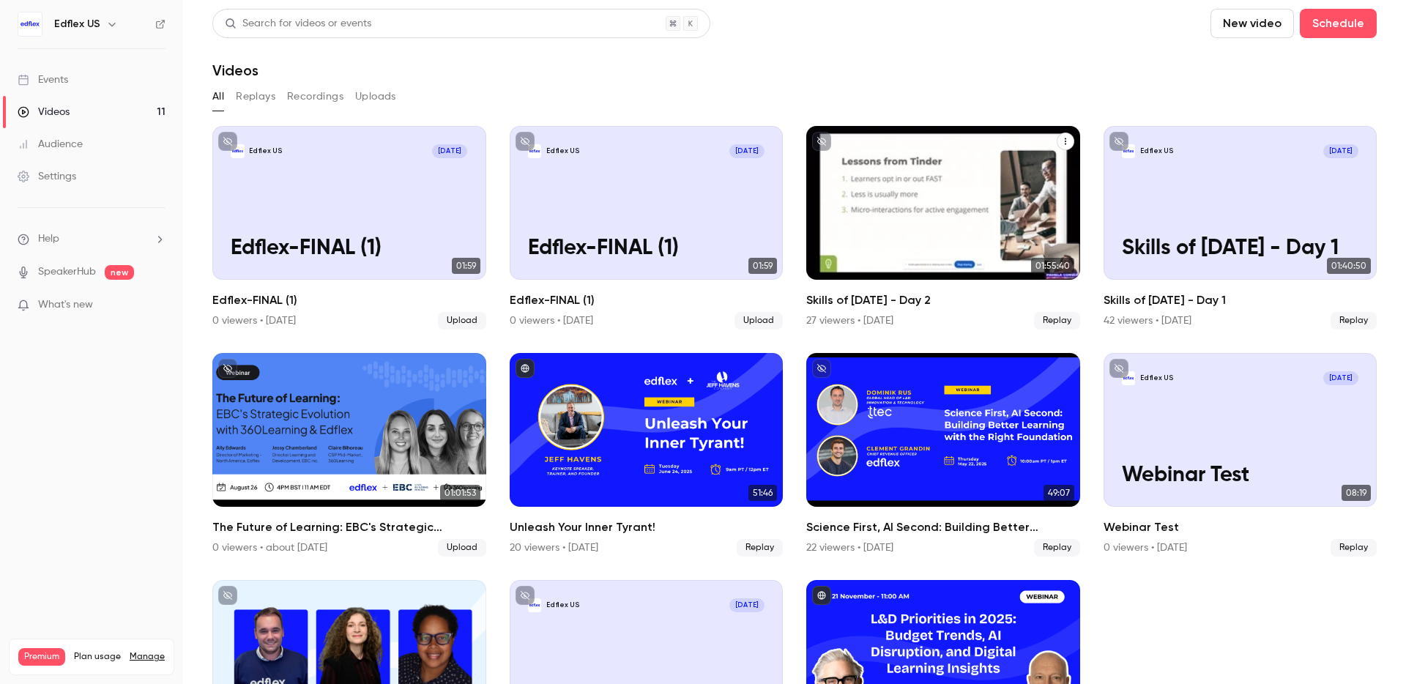
click at [921, 237] on p "Skills of [DATE] - Day 2" at bounding box center [943, 249] width 237 height 25
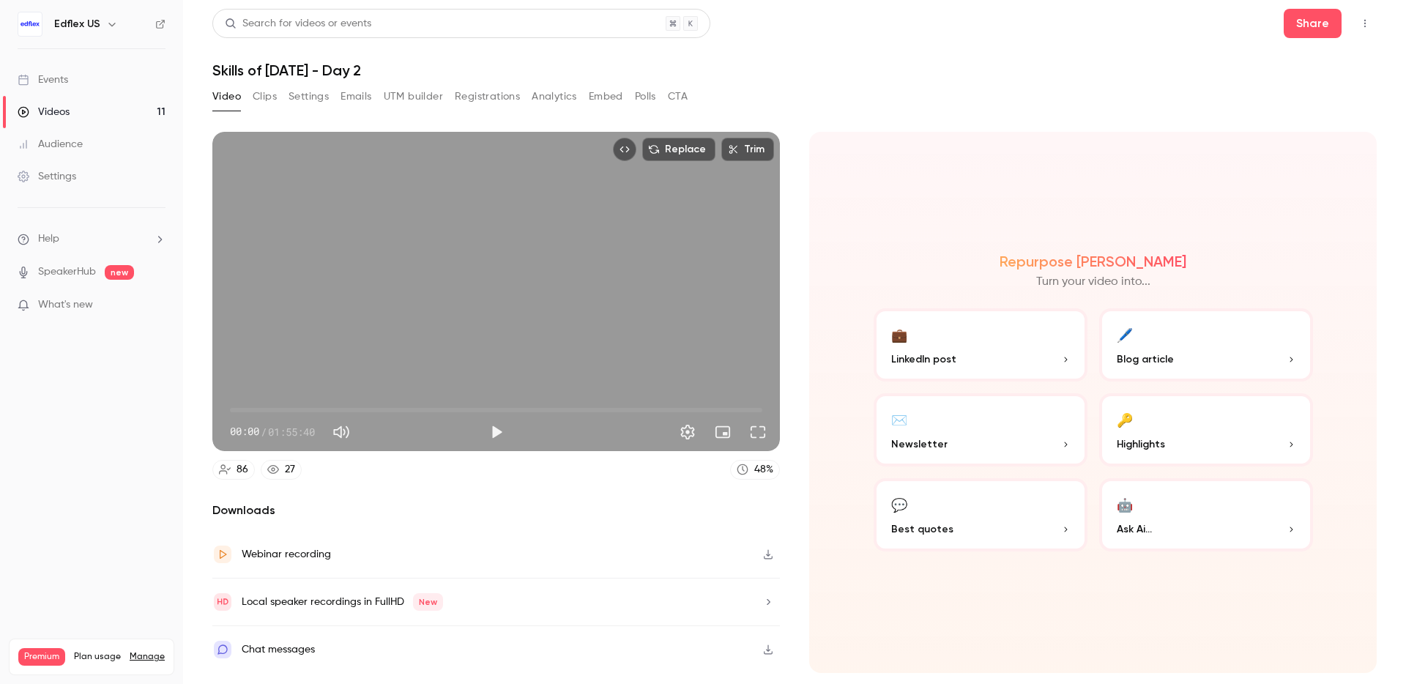
click at [514, 87] on button "Registrations" at bounding box center [487, 96] width 65 height 23
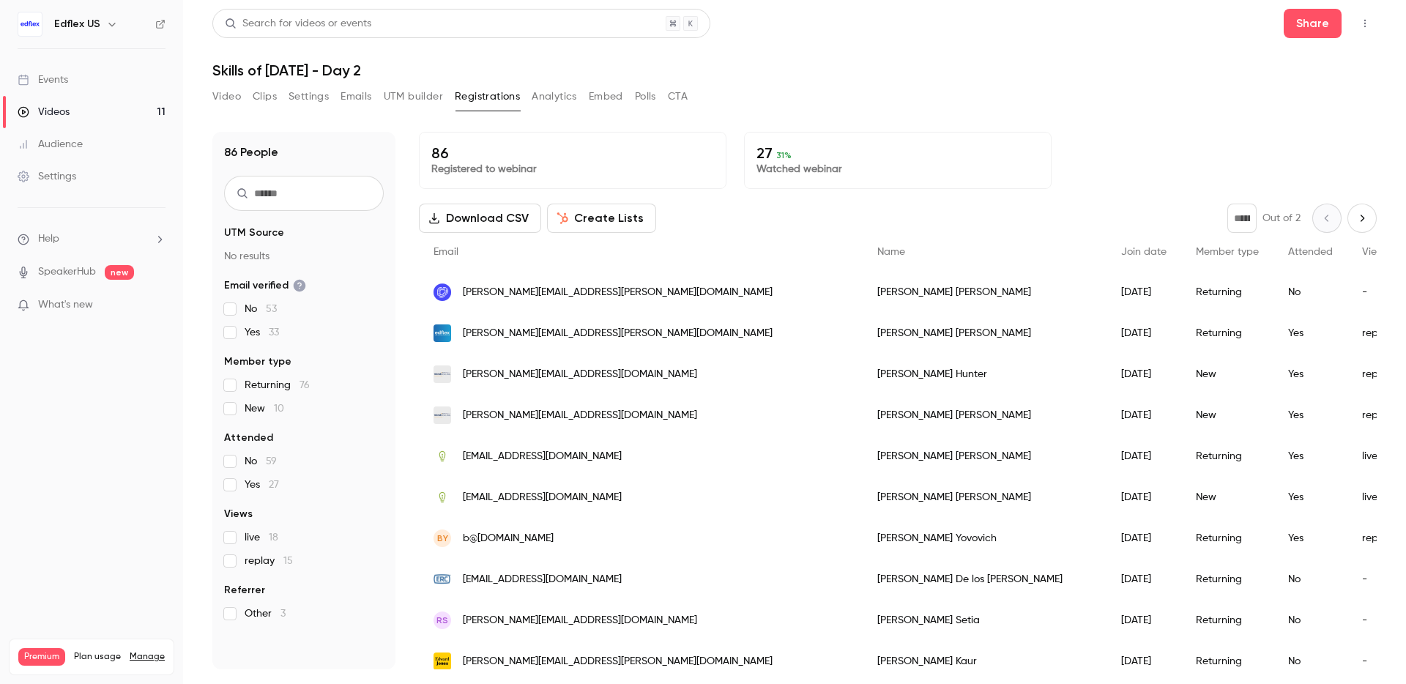
click at [105, 22] on div "Edflex US" at bounding box center [98, 24] width 89 height 18
click at [106, 22] on icon "button" at bounding box center [112, 24] width 12 height 12
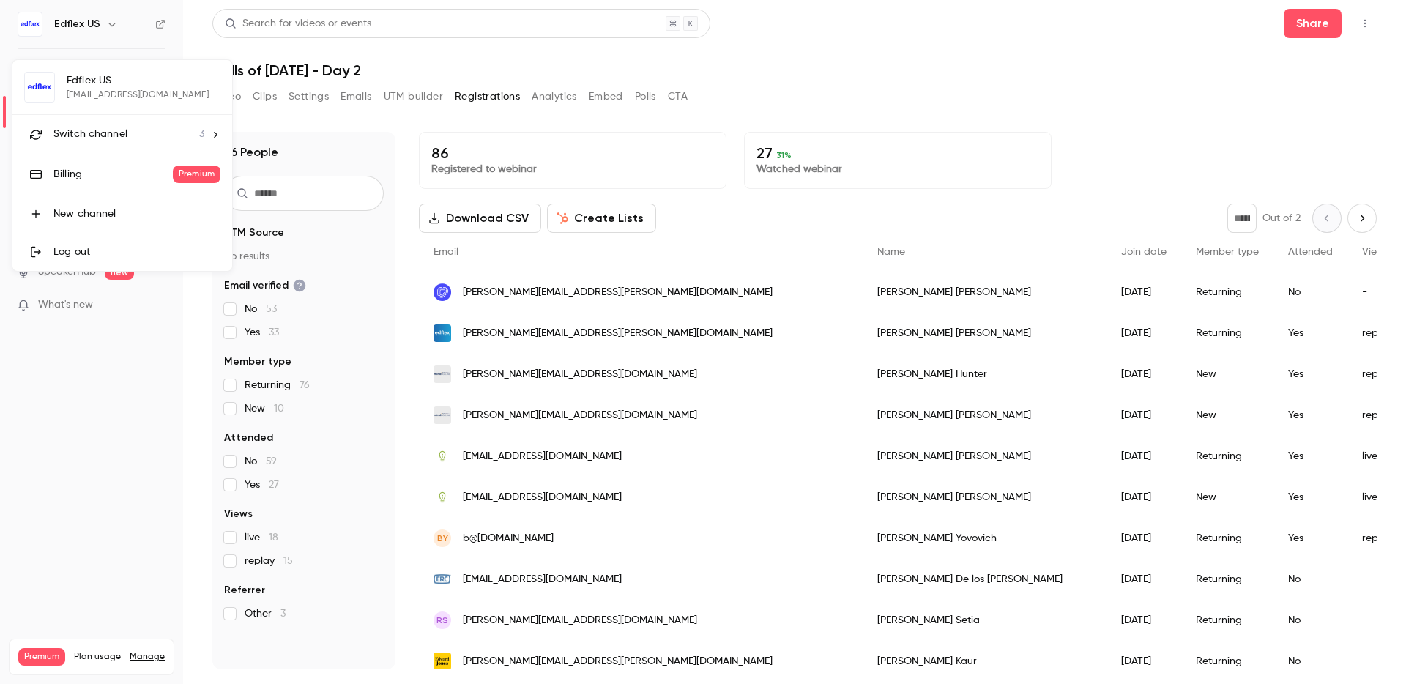
click at [125, 136] on div "Switch channel 3" at bounding box center [128, 134] width 151 height 15
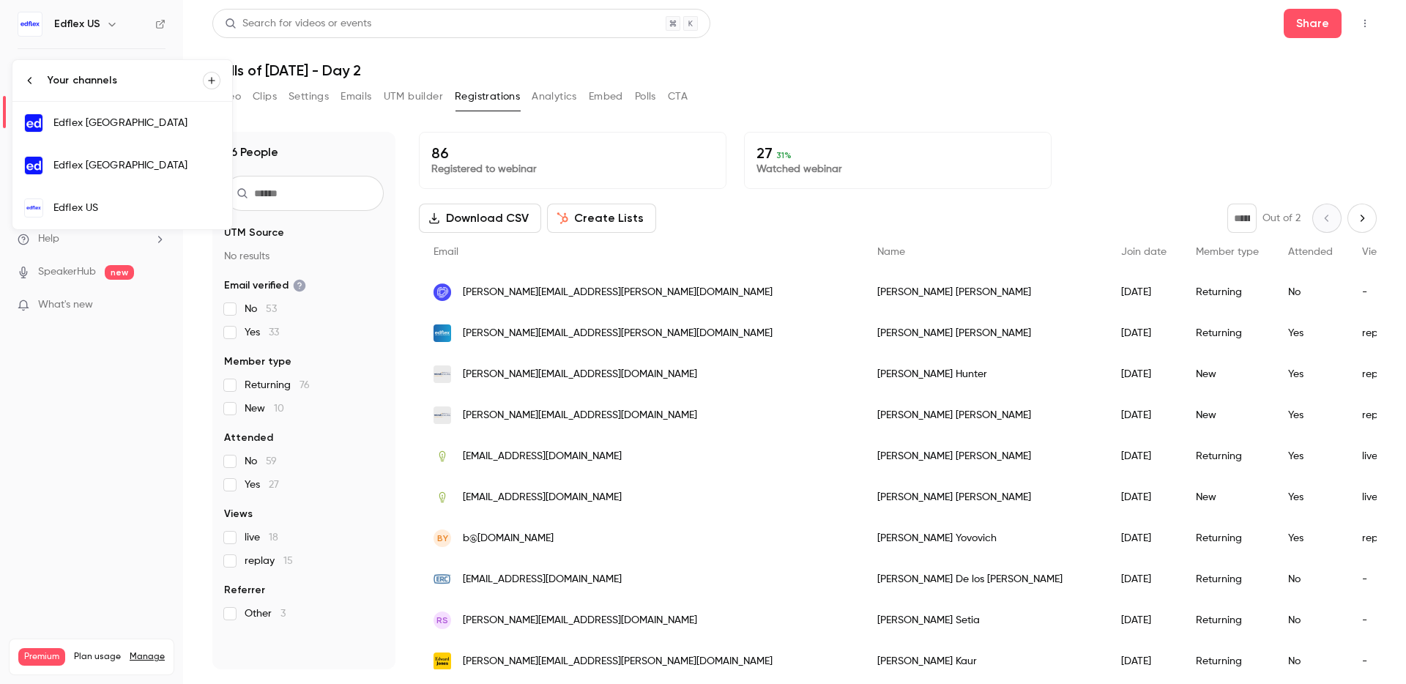
click at [151, 171] on div "Edflex [GEOGRAPHIC_DATA]" at bounding box center [136, 165] width 167 height 15
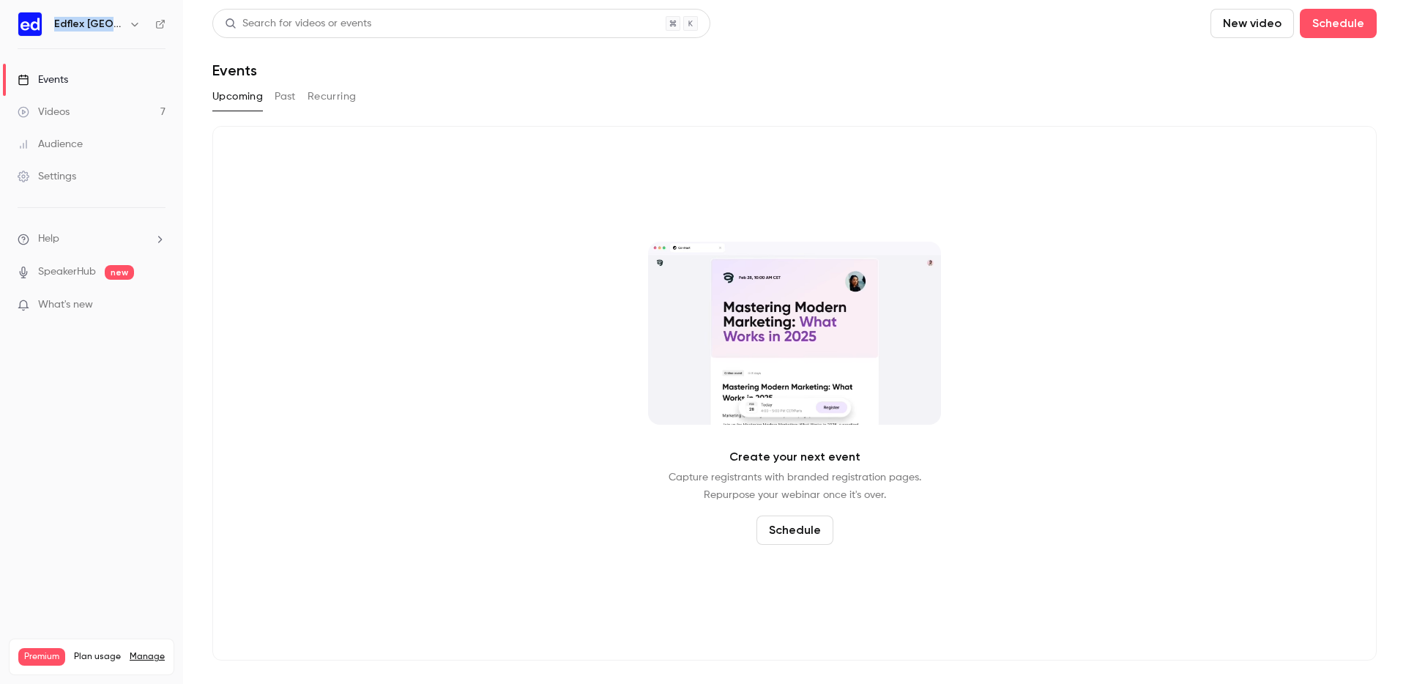
click at [278, 96] on button "Past" at bounding box center [285, 96] width 21 height 23
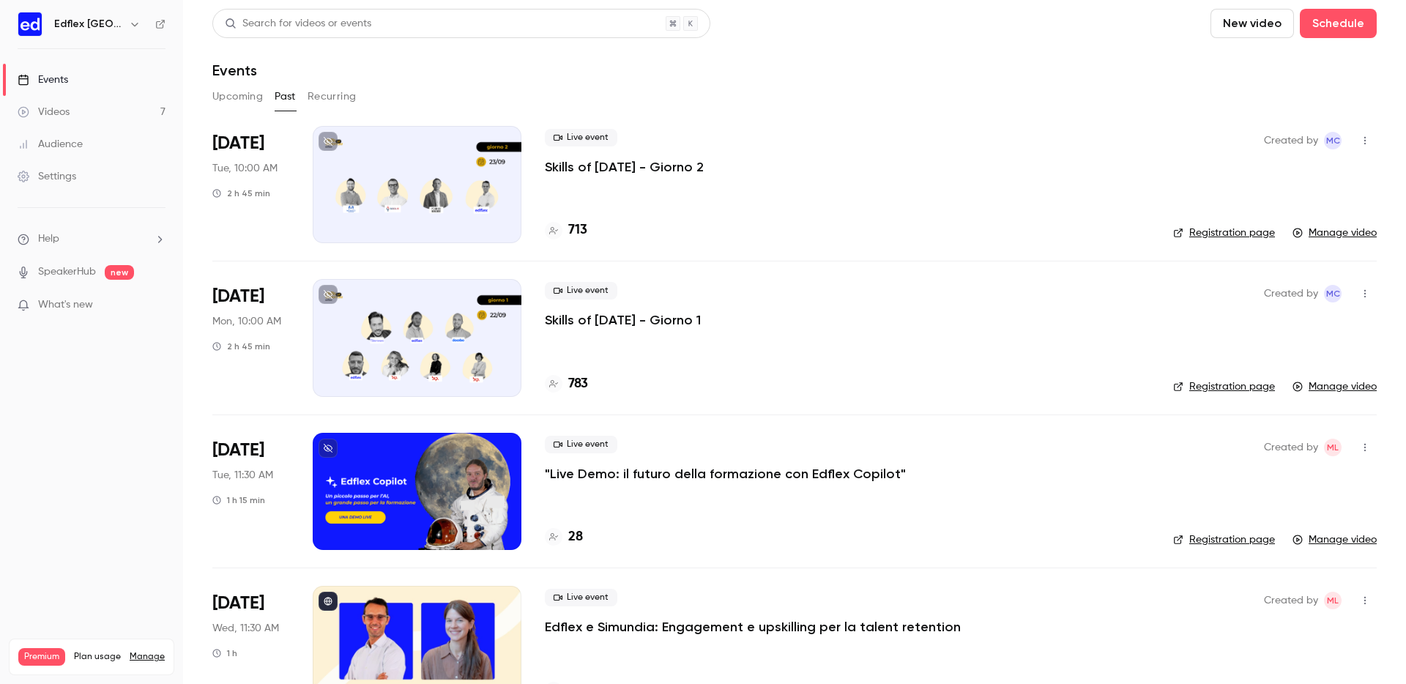
click at [610, 307] on div "Live event Skills of [DATE] - Giorno 1" at bounding box center [847, 305] width 605 height 47
click at [614, 319] on p "Skills of [DATE] - Giorno 1" at bounding box center [623, 320] width 156 height 18
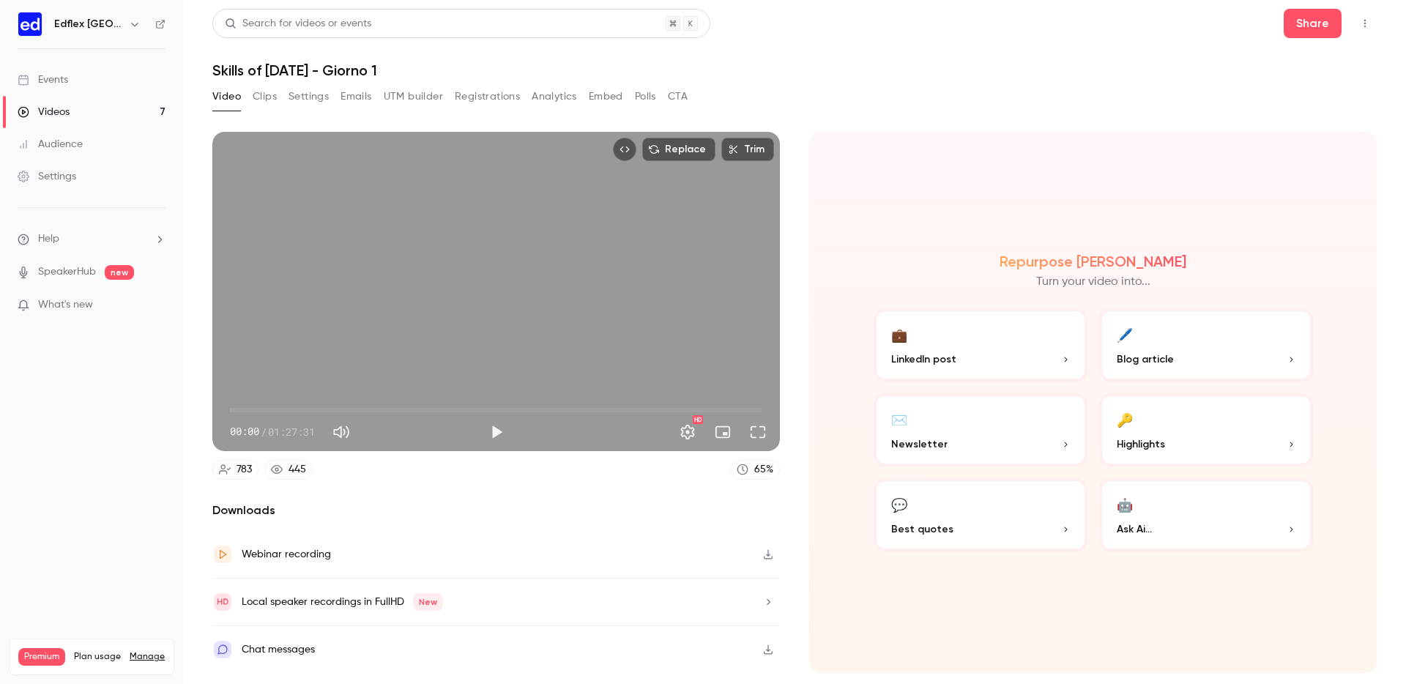
click at [483, 97] on button "Registrations" at bounding box center [487, 96] width 65 height 23
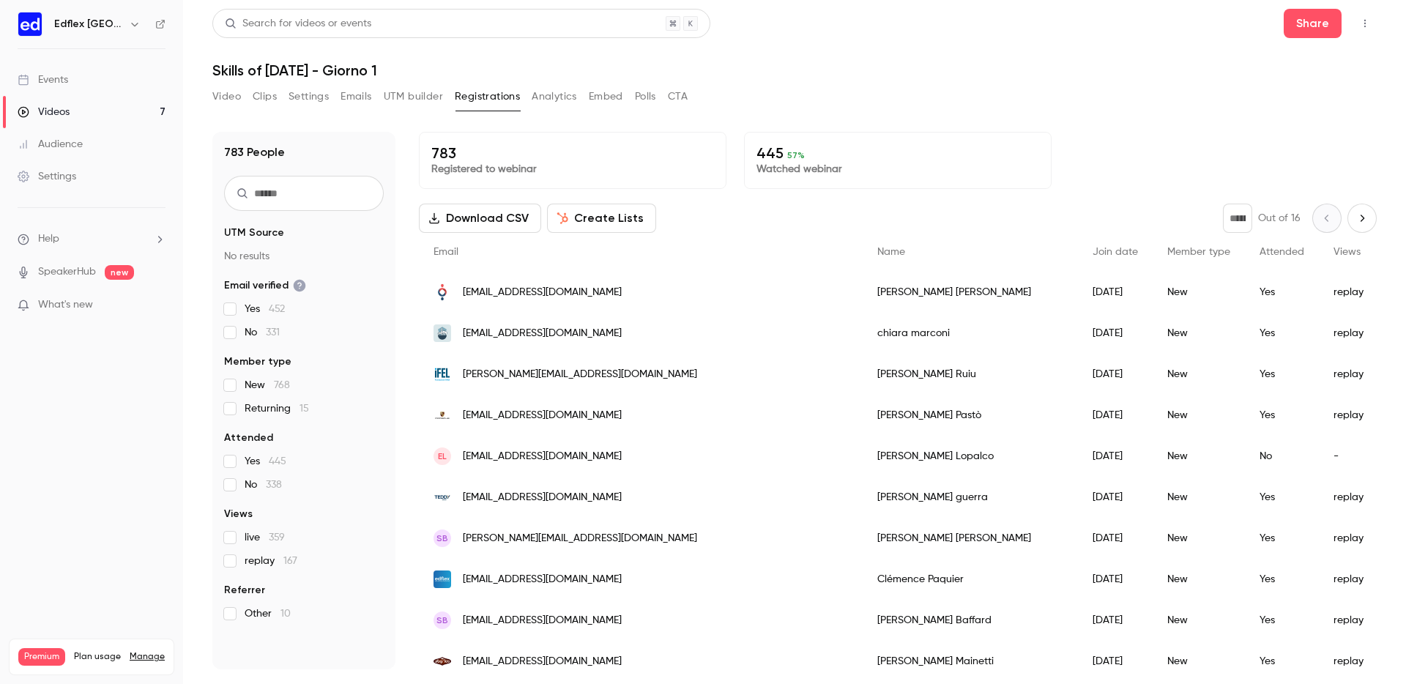
click at [111, 110] on link "Videos 7" at bounding box center [91, 112] width 183 height 32
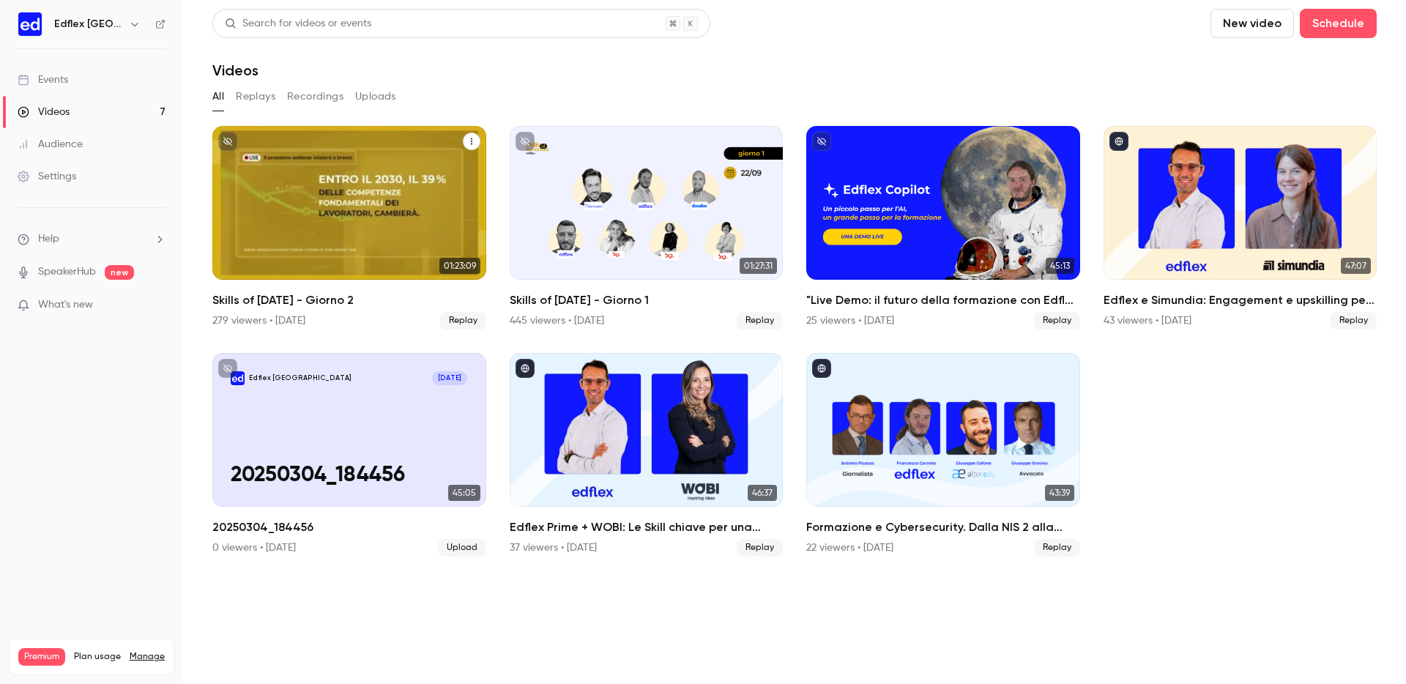
click at [368, 187] on div "Skills of Tomorrow - Giorno 2" at bounding box center [349, 203] width 274 height 154
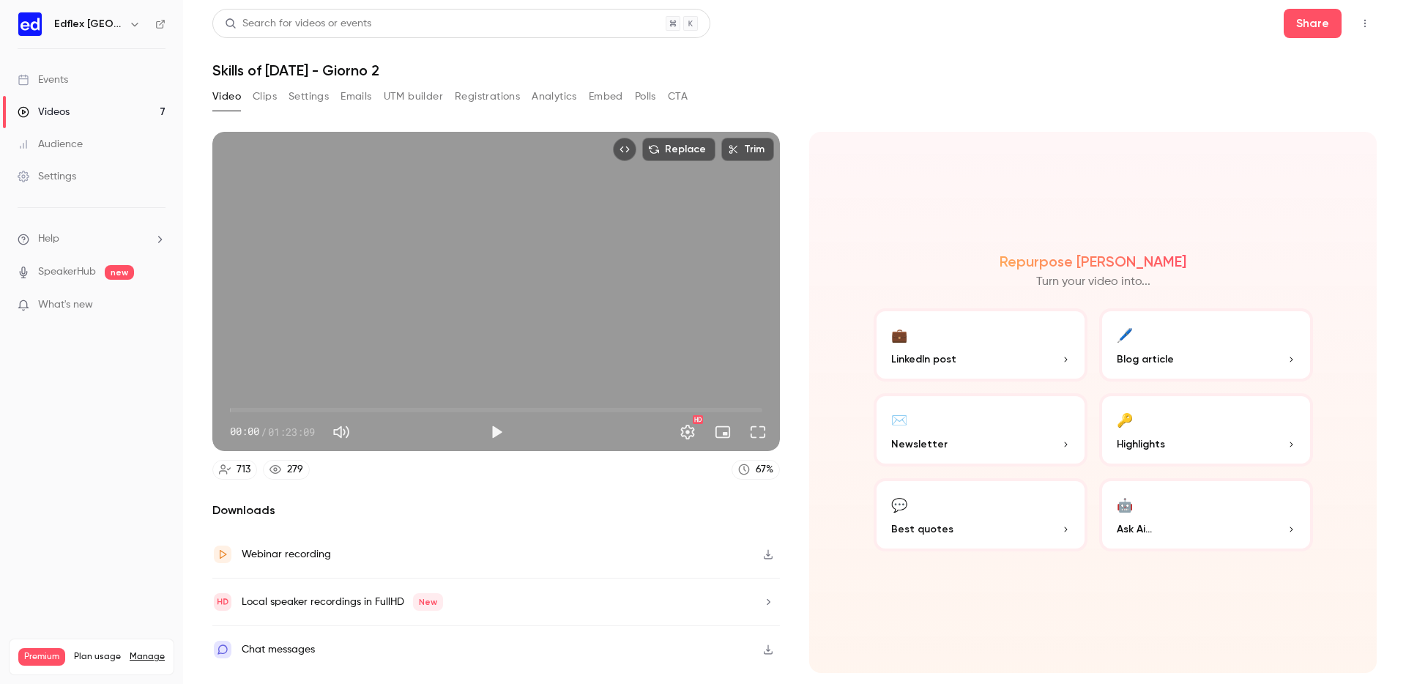
click at [502, 97] on button "Registrations" at bounding box center [487, 96] width 65 height 23
